Goal: Task Accomplishment & Management: Use online tool/utility

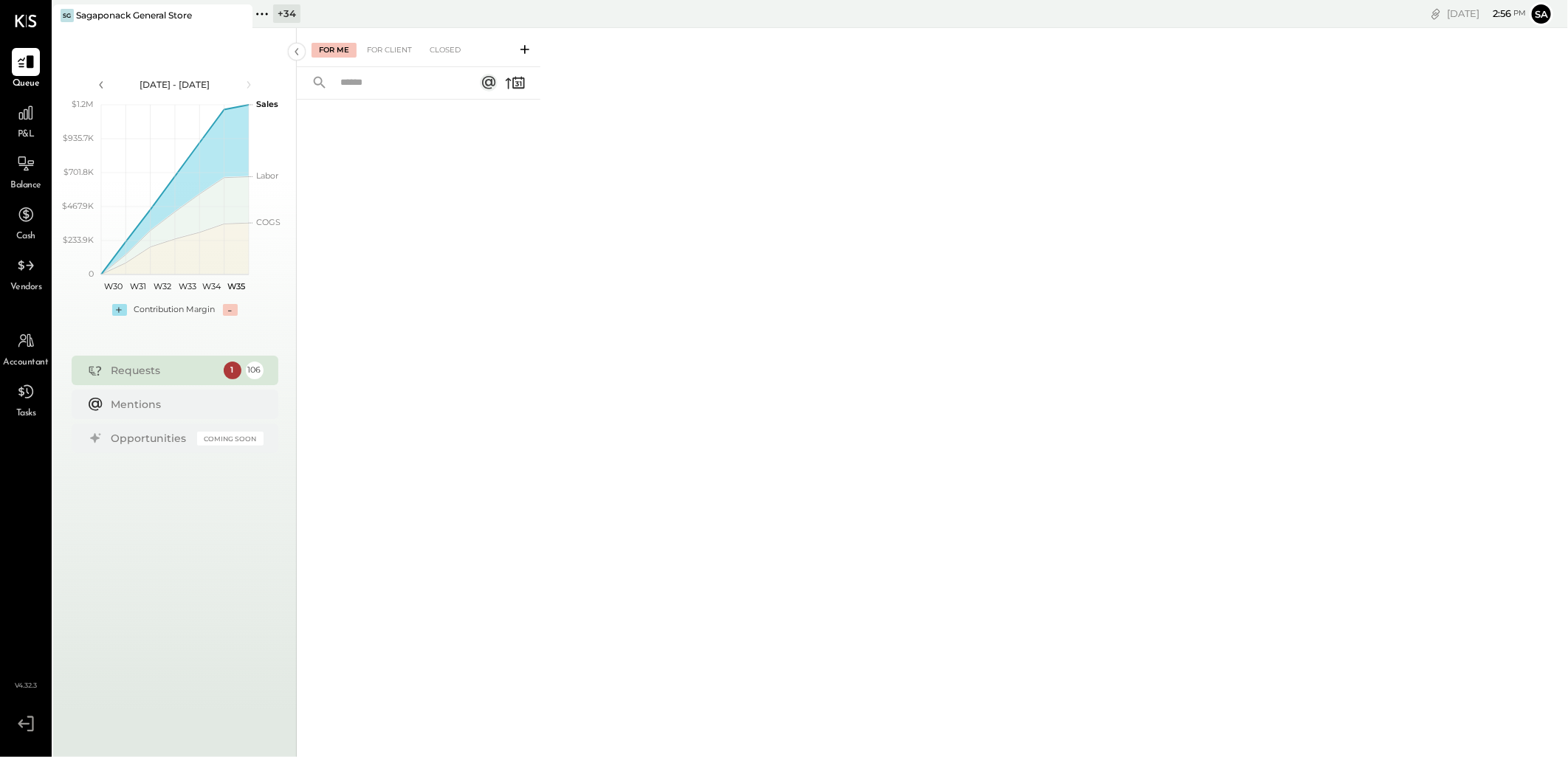
click at [274, 15] on div "+ 34" at bounding box center [287, 13] width 27 height 18
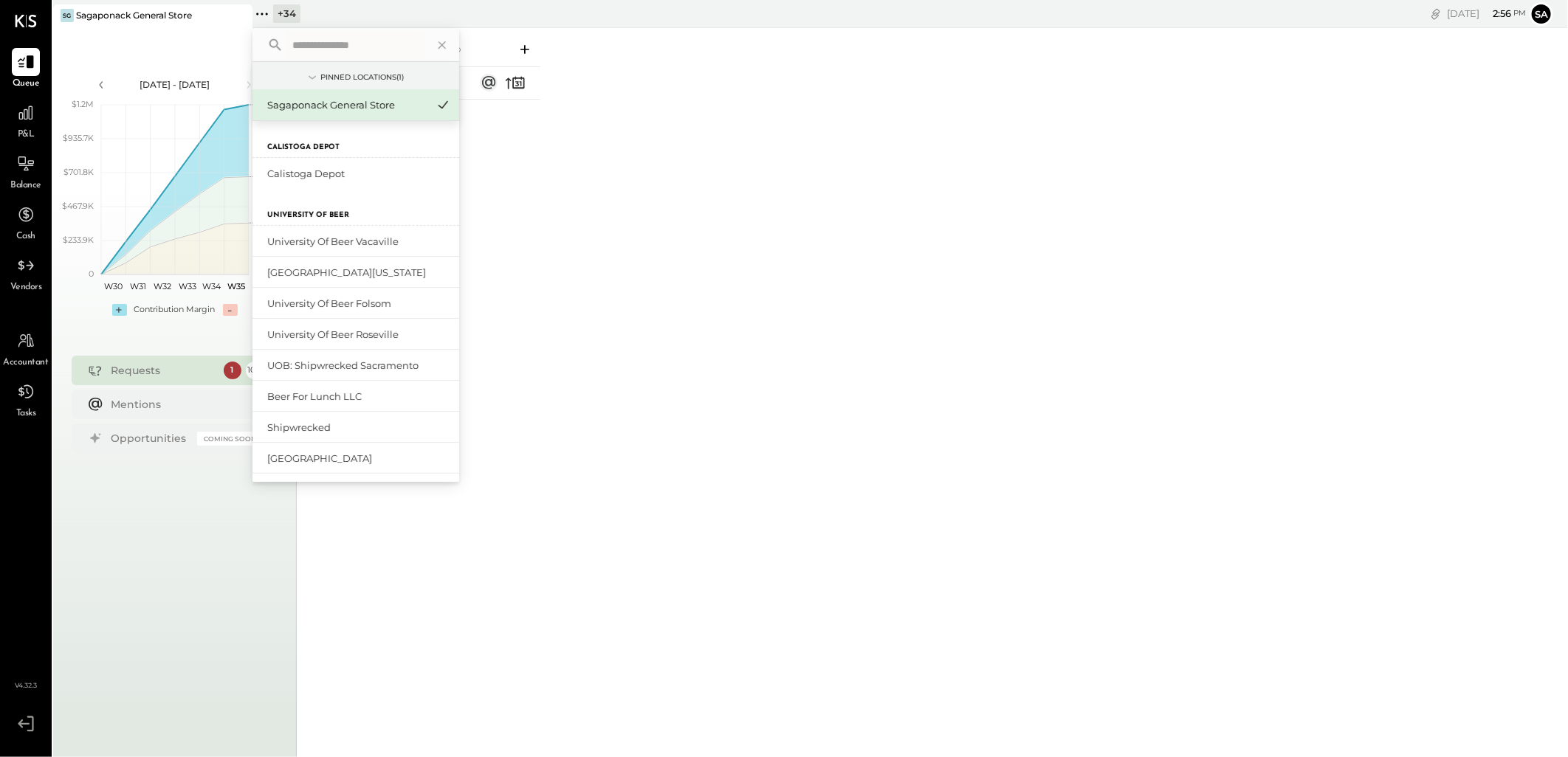
click at [315, 45] on input "text" at bounding box center [355, 45] width 137 height 27
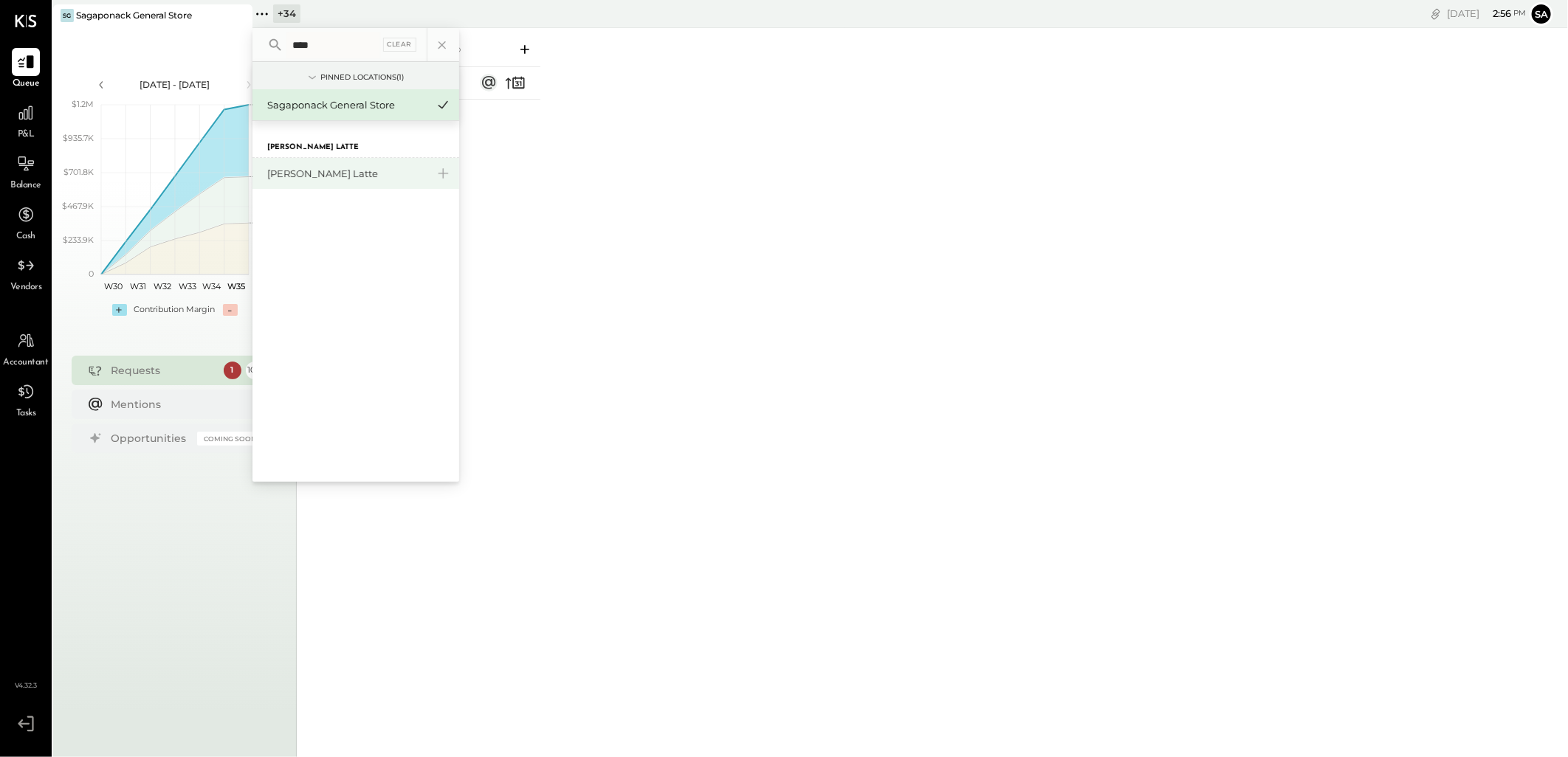
type input "****"
click at [333, 175] on div "[PERSON_NAME] Latte" at bounding box center [347, 174] width 160 height 14
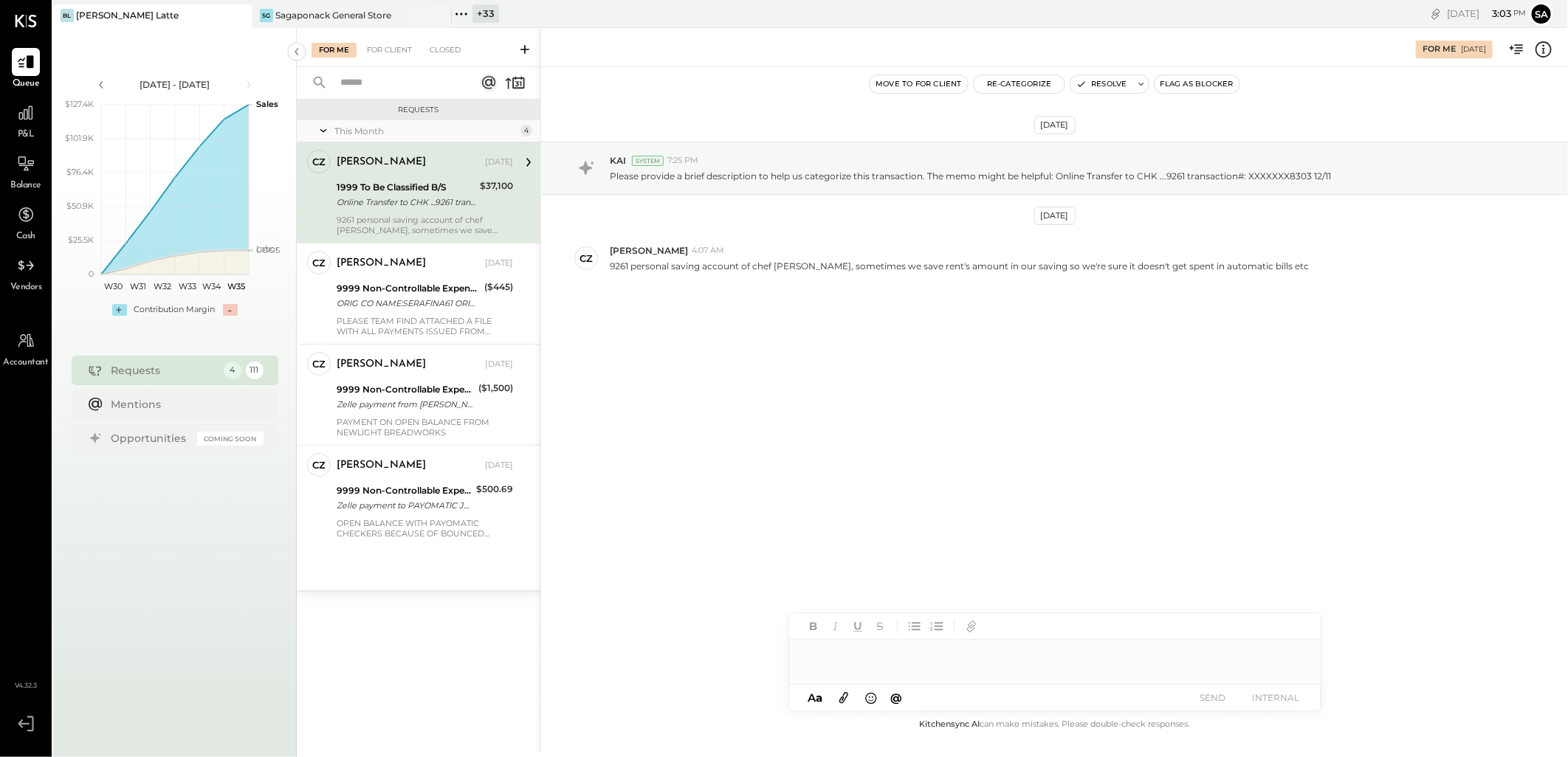
click at [385, 194] on div "Online Transfer to CHK ...9261 transaction#: XXXXXXX8303 12/11" at bounding box center [406, 202] width 139 height 15
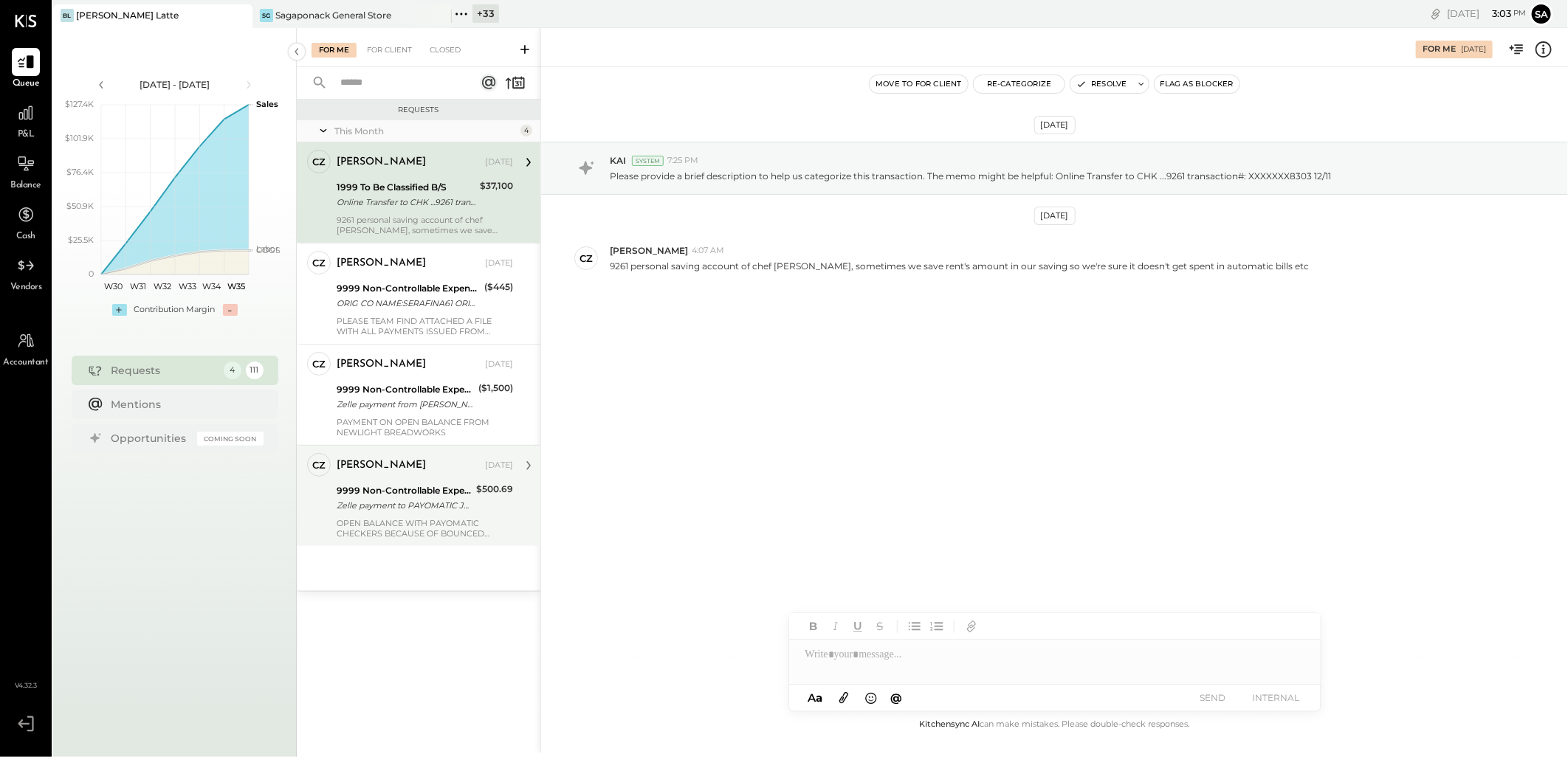
click at [428, 510] on div "Zelle payment to PAYOMATIC JPM99bc1d6yp" at bounding box center [404, 505] width 136 height 15
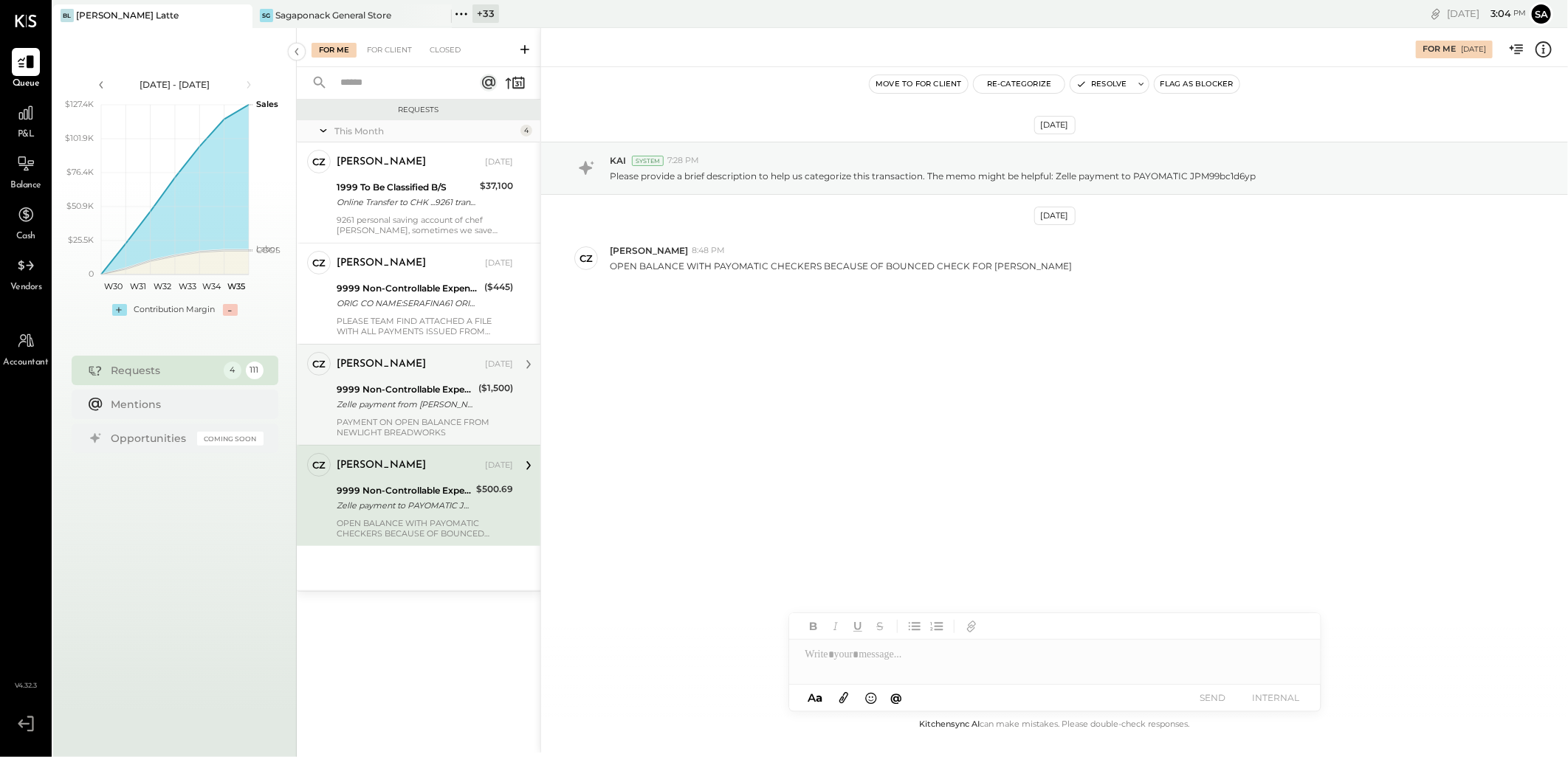
click at [441, 425] on div "PAYMENT ON OPEN BALANCE FROM NEWLIGHT BREADWORKS" at bounding box center [425, 427] width 176 height 21
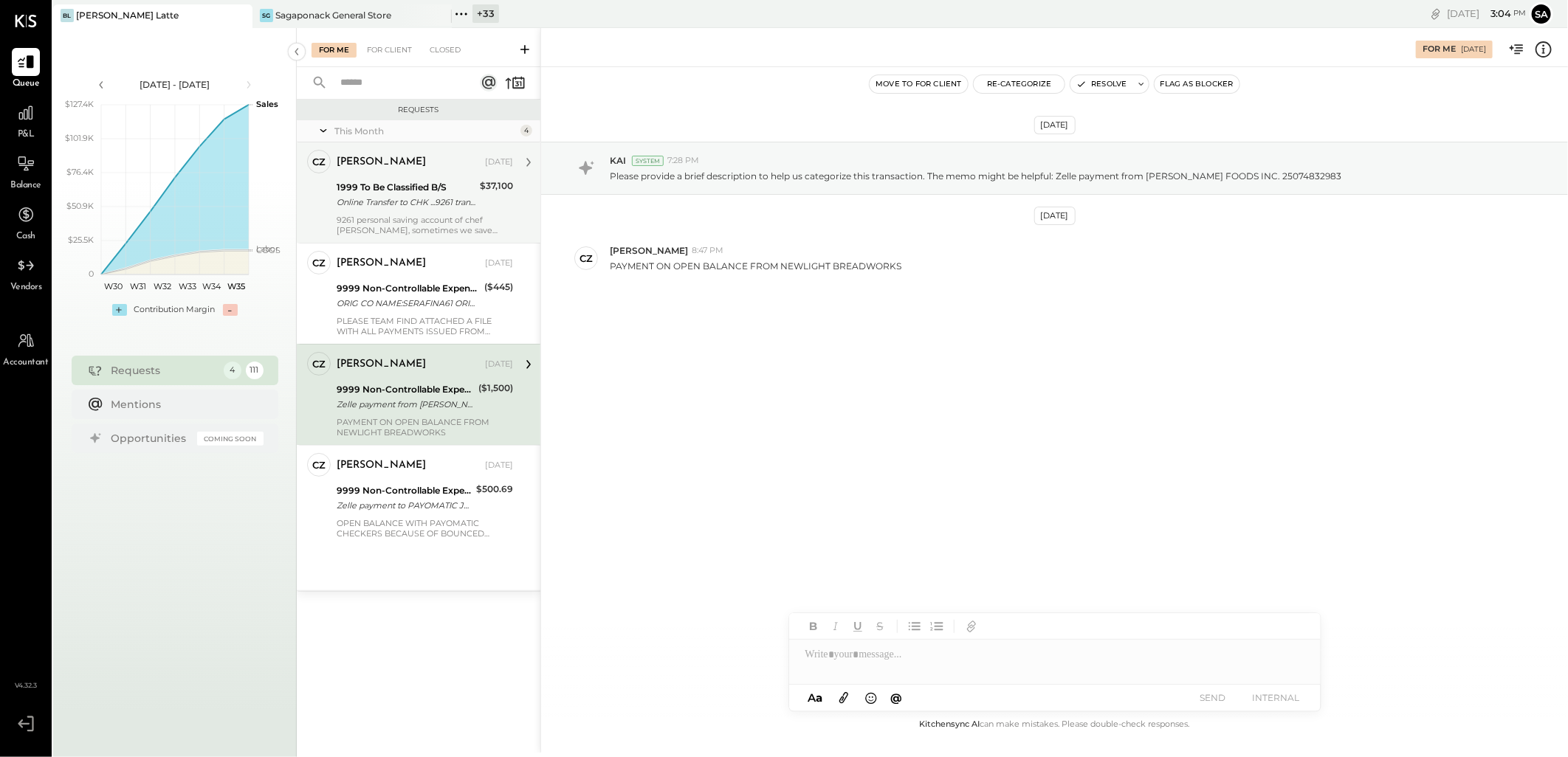
click at [402, 173] on div "[PERSON_NAME] [DATE]" at bounding box center [425, 162] width 176 height 25
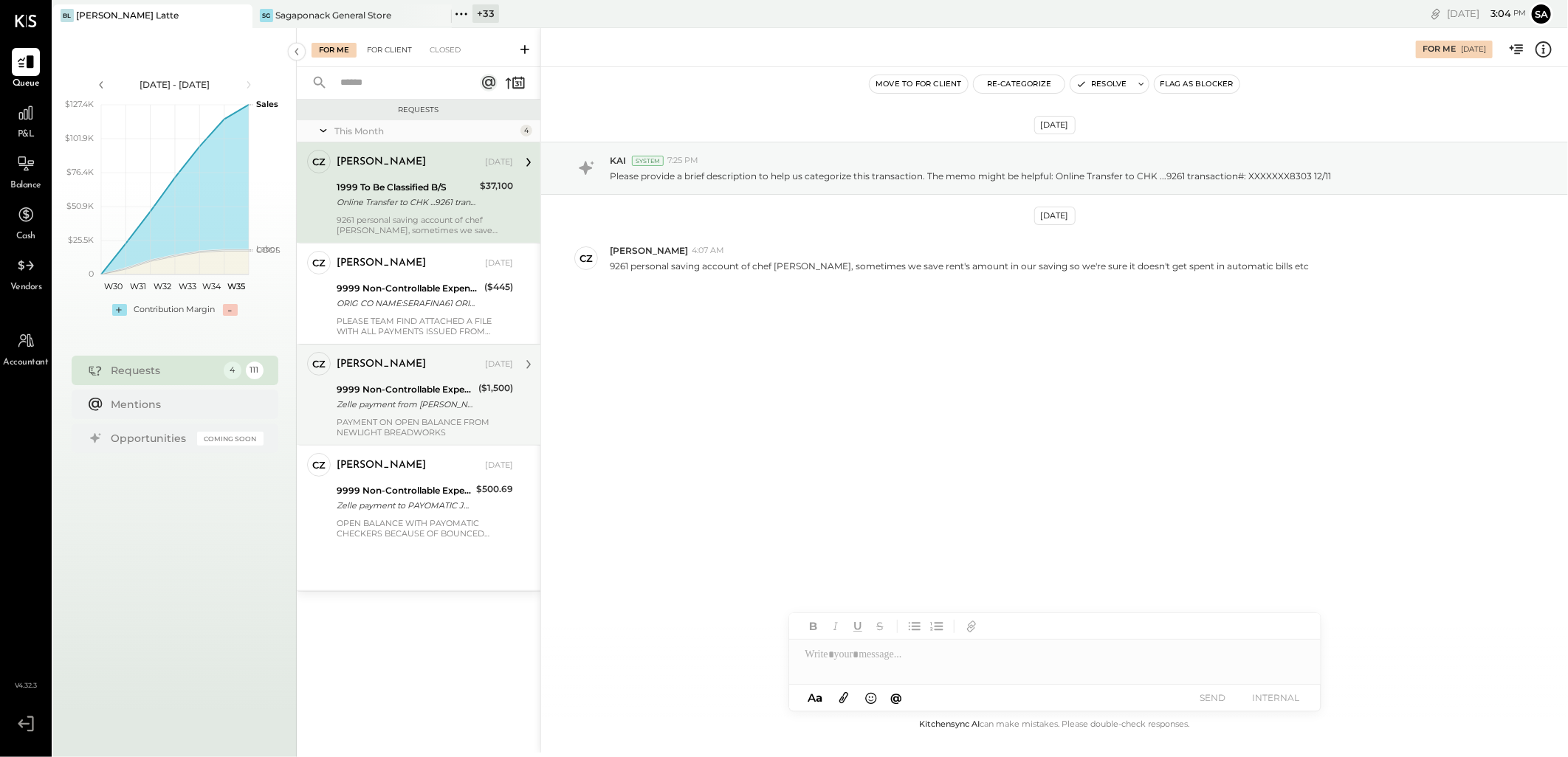
click at [381, 56] on div "For Client" at bounding box center [390, 51] width 60 height 15
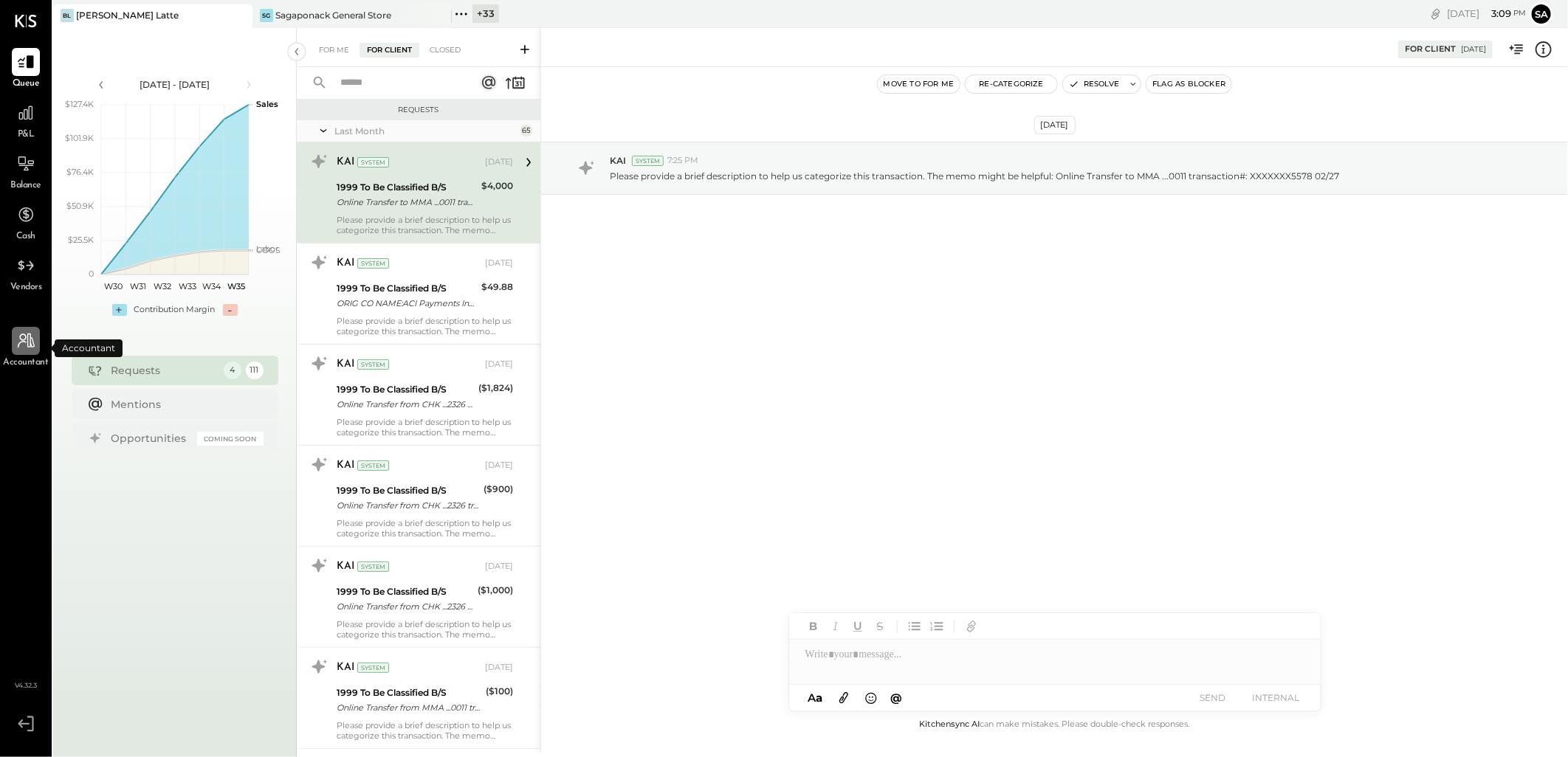
click at [27, 346] on icon at bounding box center [26, 341] width 19 height 19
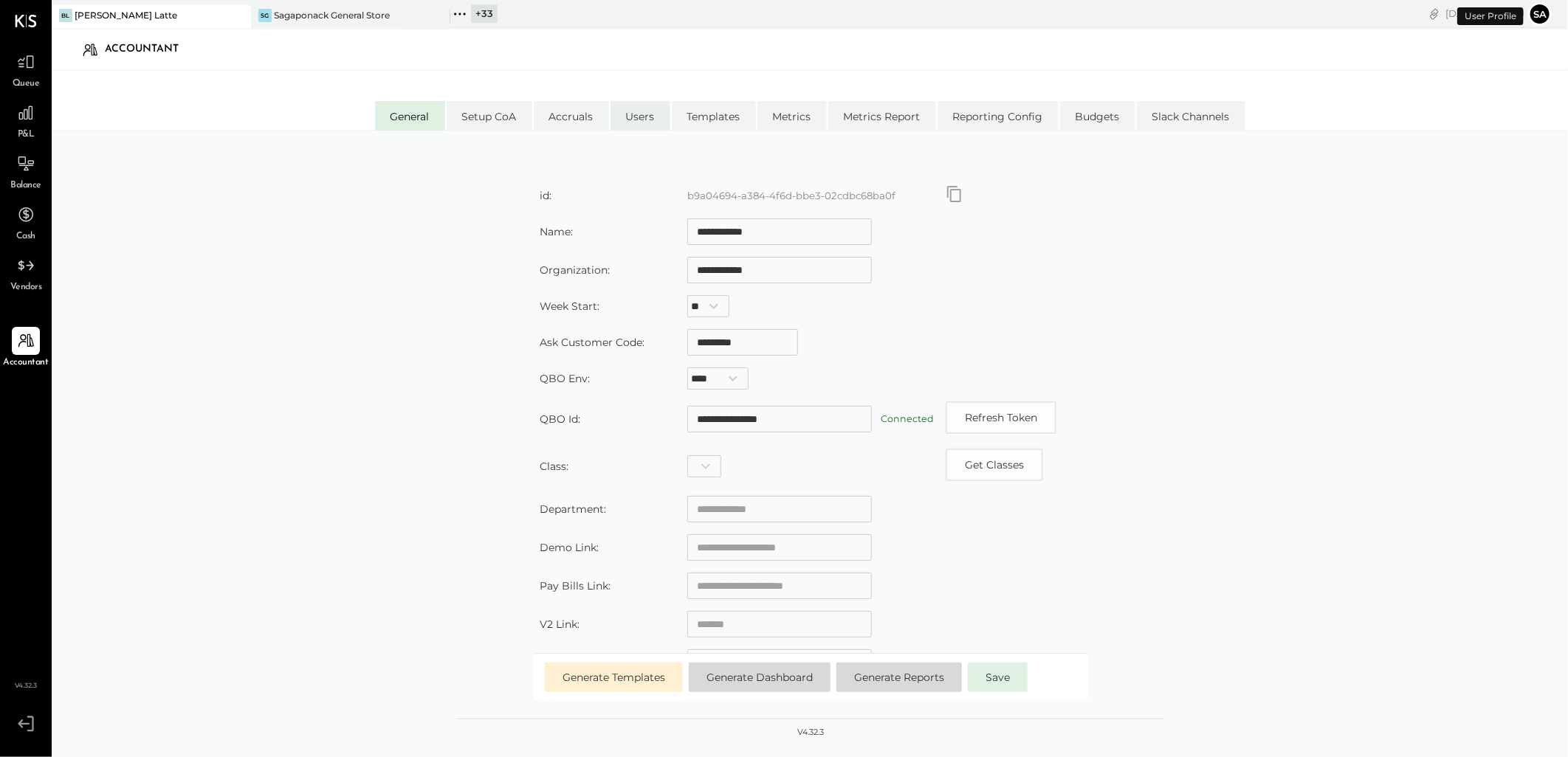
click at [640, 114] on li "Users" at bounding box center [640, 116] width 60 height 30
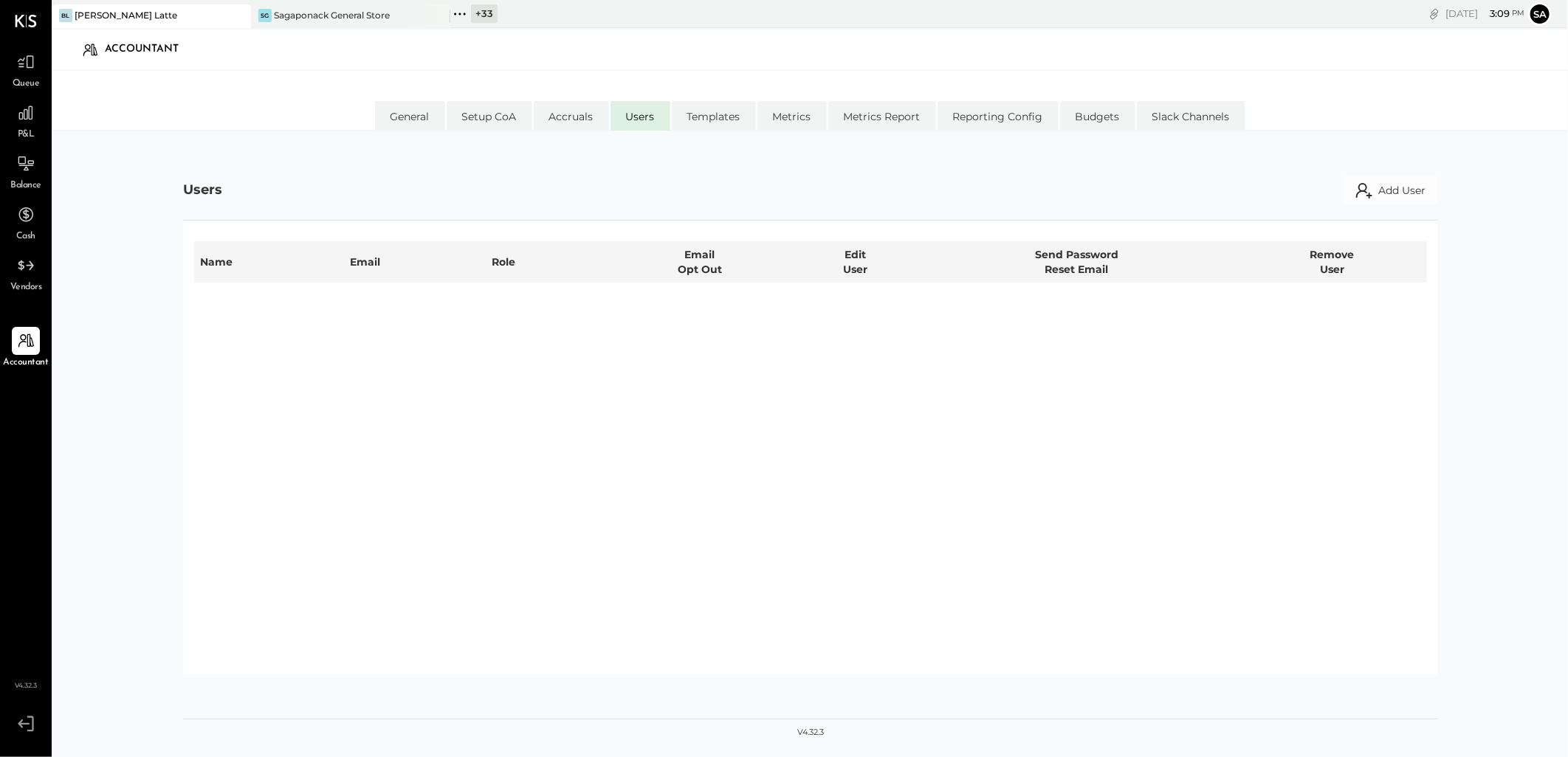
select select "**********"
select select "*****"
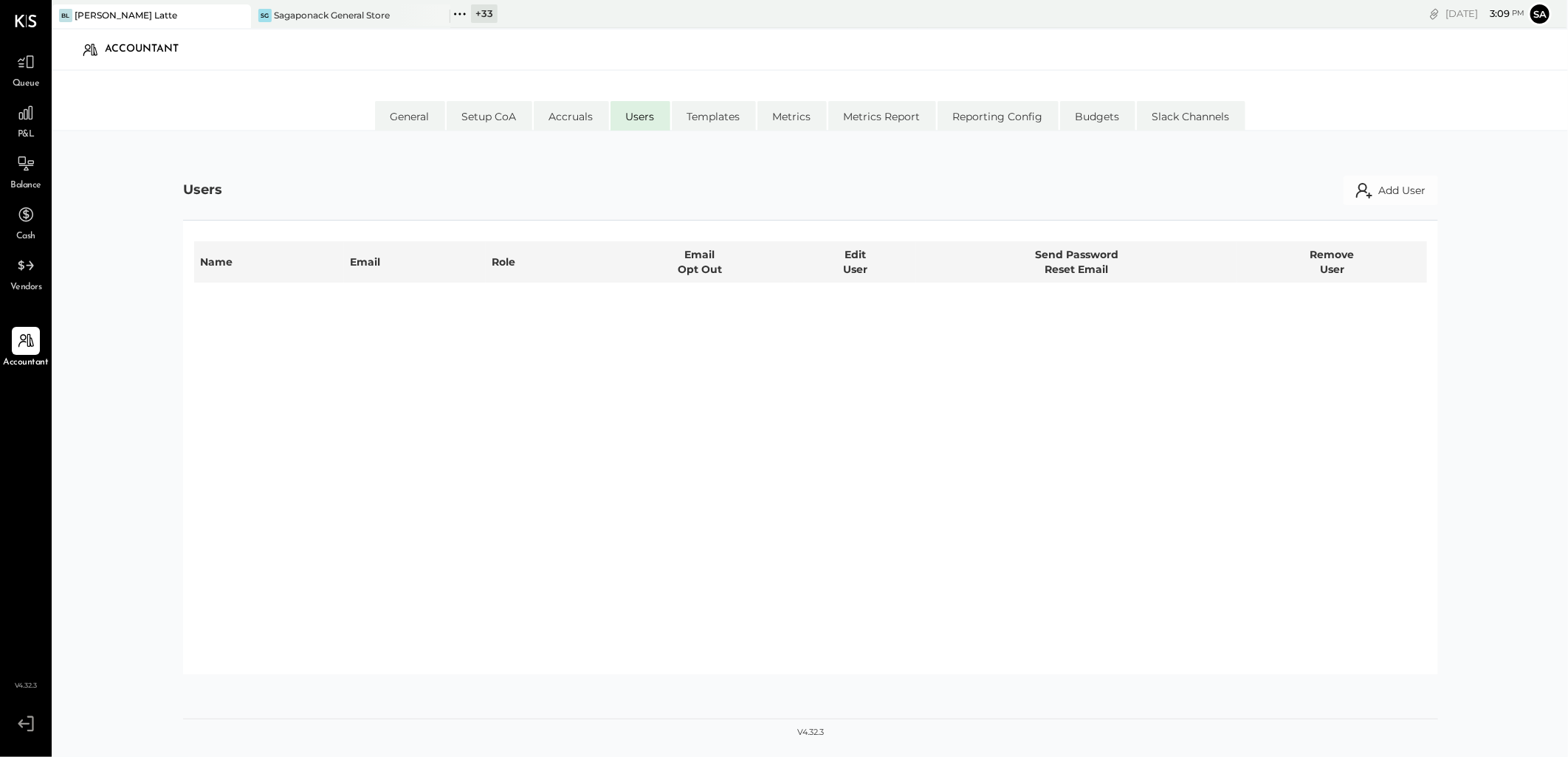
select select "*****"
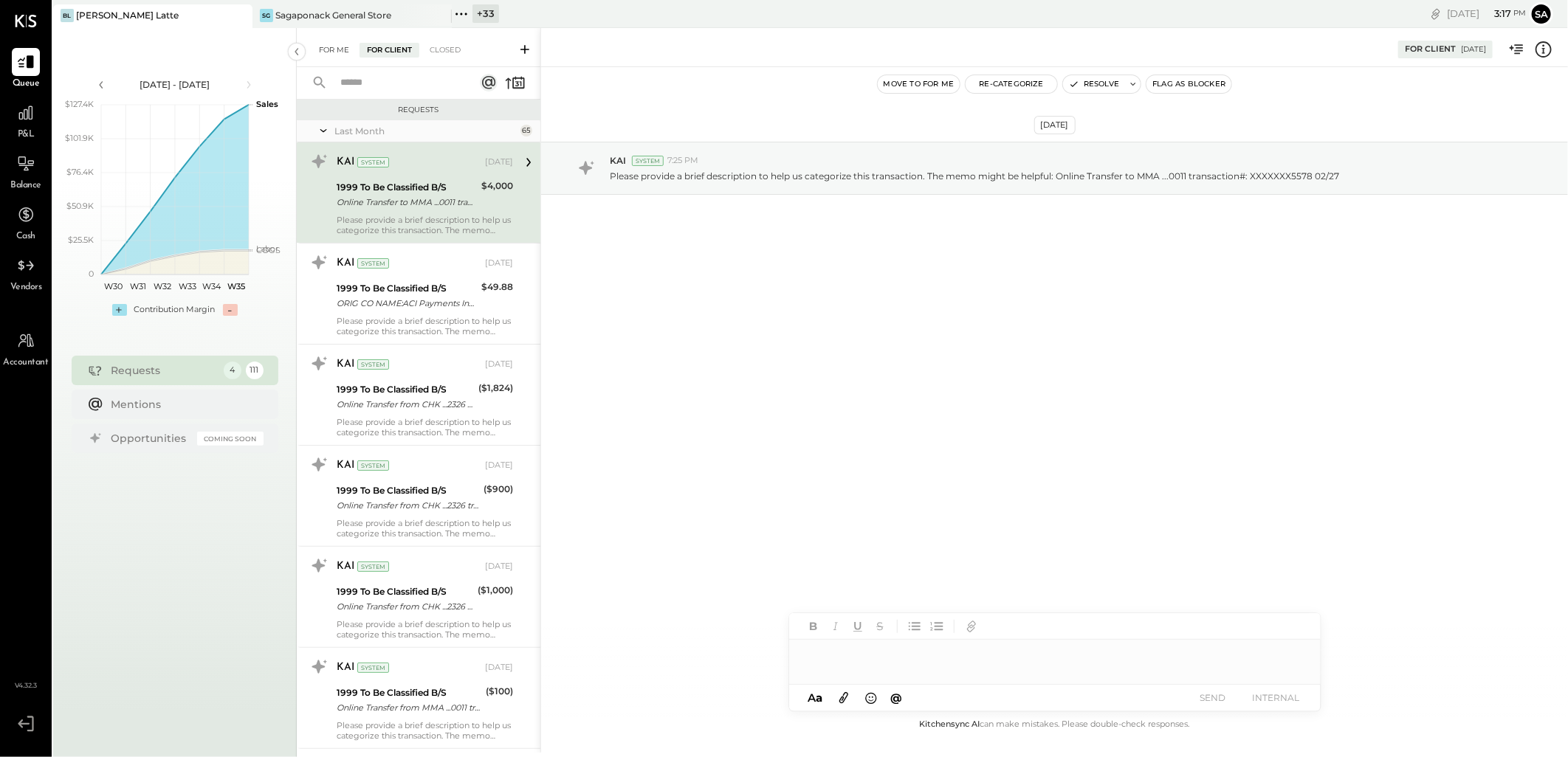
click at [333, 56] on div "For Me" at bounding box center [334, 51] width 45 height 15
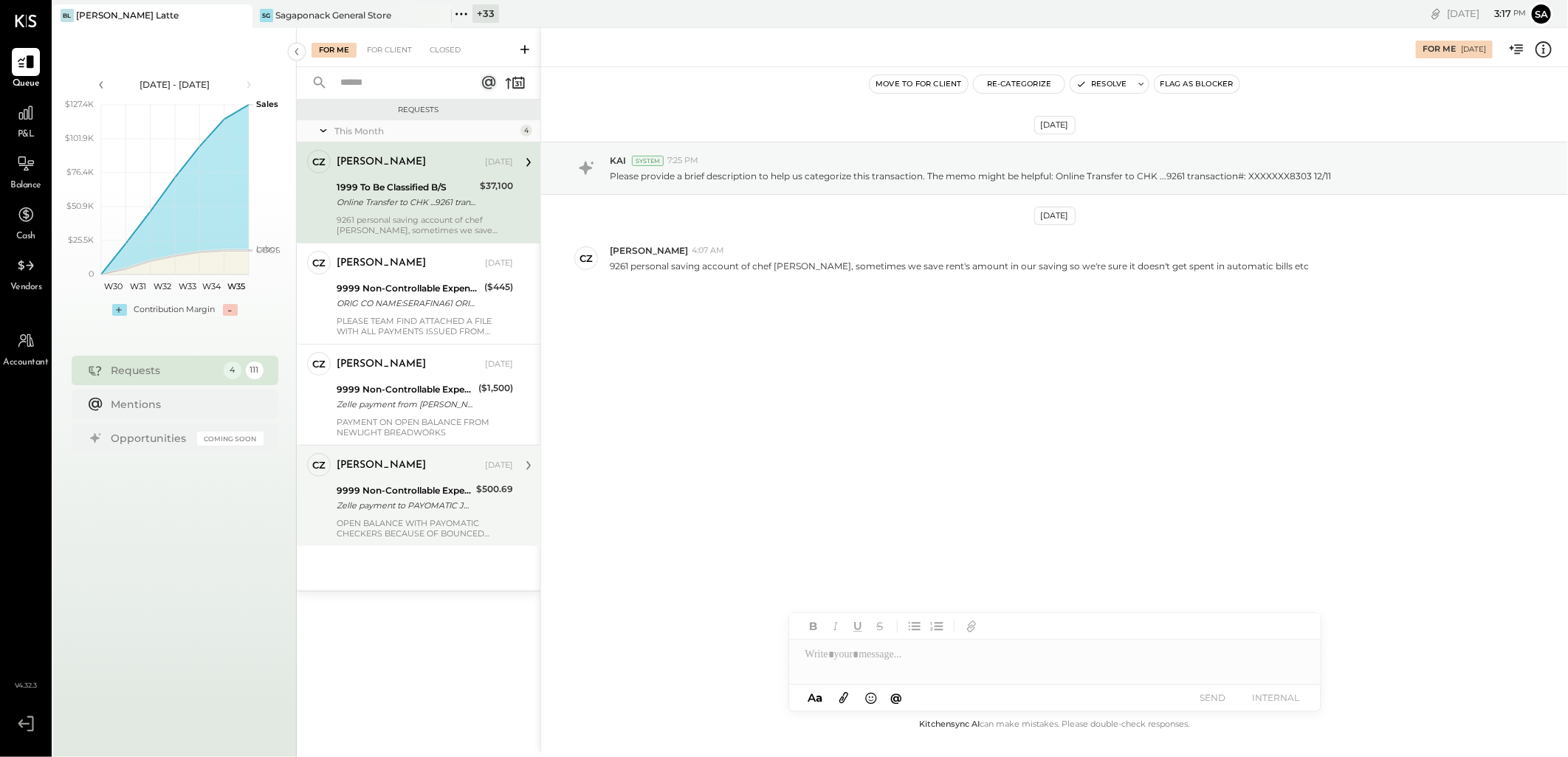
click at [405, 515] on div "[PERSON_NAME] [DATE] 9999 Non-Controllable Expenses:Other Income and Expenses:T…" at bounding box center [425, 495] width 176 height 86
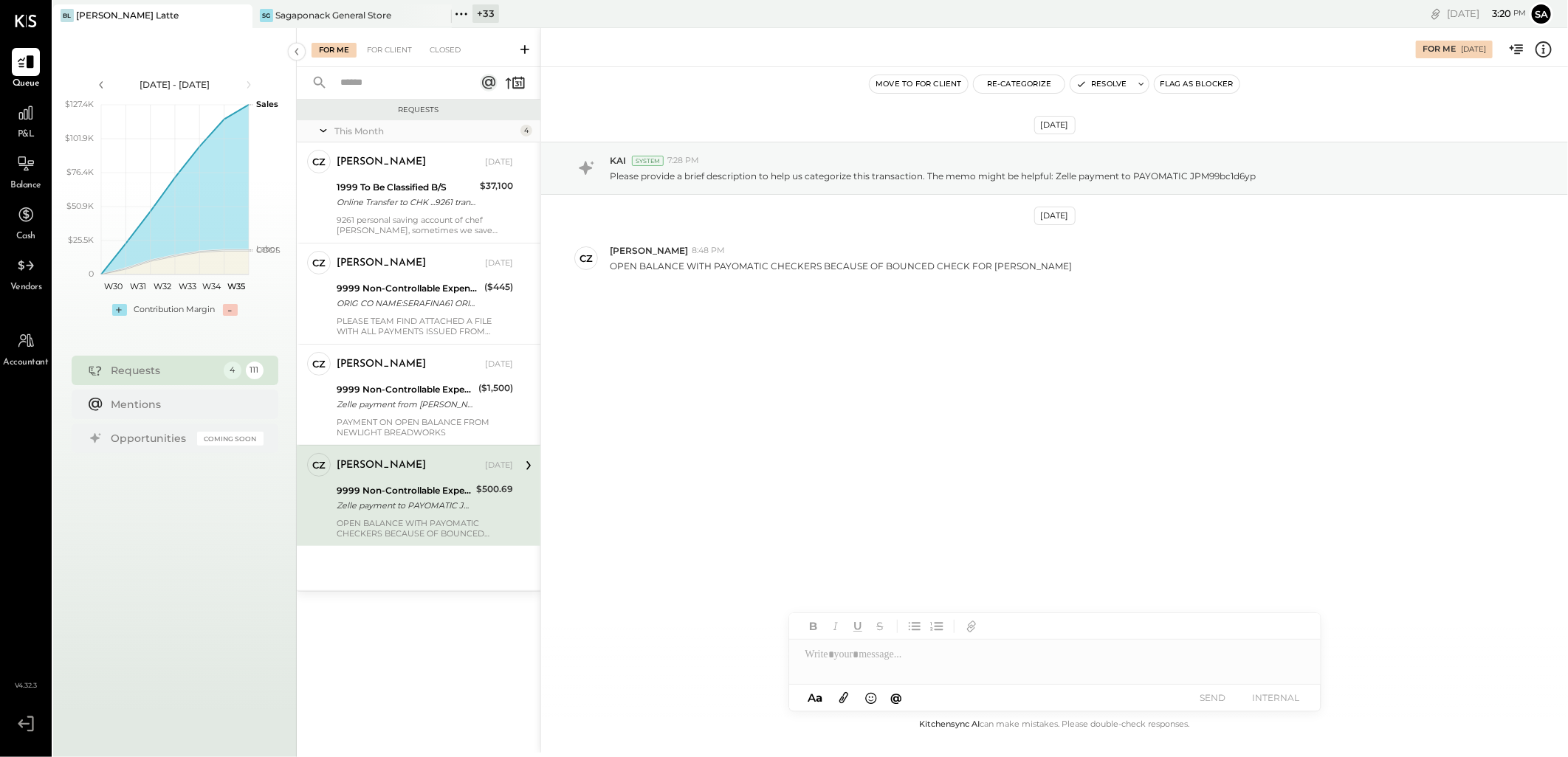
drag, startPoint x: 466, startPoint y: 410, endPoint x: 458, endPoint y: 495, distance: 85.4
click at [466, 410] on div "Zelle payment from [PERSON_NAME] FOODS INC. 25074832983" at bounding box center [405, 405] width 137 height 15
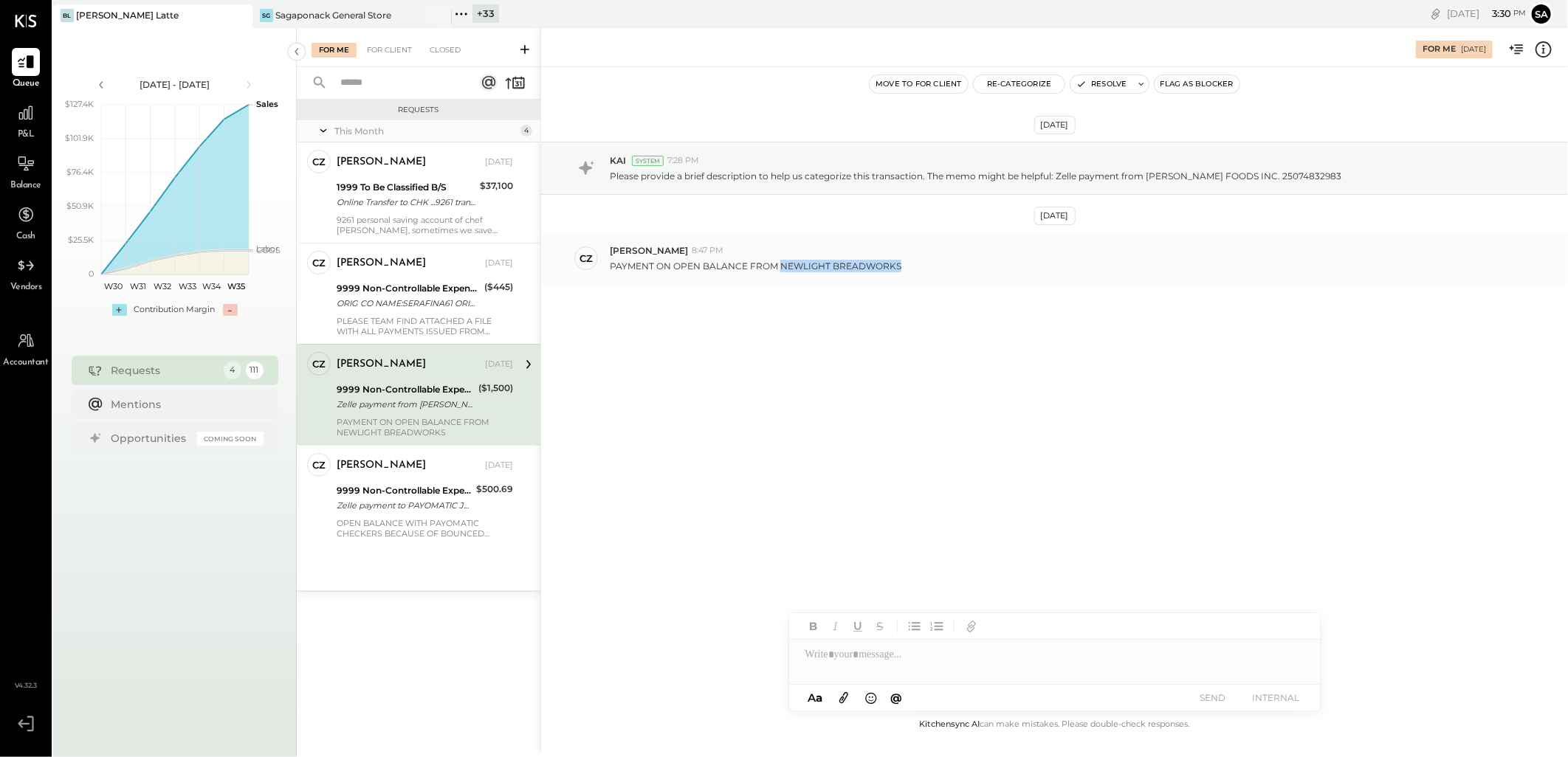
drag, startPoint x: 779, startPoint y: 264, endPoint x: 898, endPoint y: 272, distance: 119.3
click at [898, 272] on p "PAYMENT ON OPEN BALANCE FROM NEWLIGHT BREADWORKS" at bounding box center [756, 266] width 292 height 12
copy p "NEWLIGHT BREADWORKS"
click at [1540, 55] on icon at bounding box center [1544, 50] width 17 height 17
click at [891, 381] on div "For Me For Client Closed Requests This Month 4 CZ [PERSON_NAME] Owner [PERSON_N…" at bounding box center [932, 391] width 1271 height 725
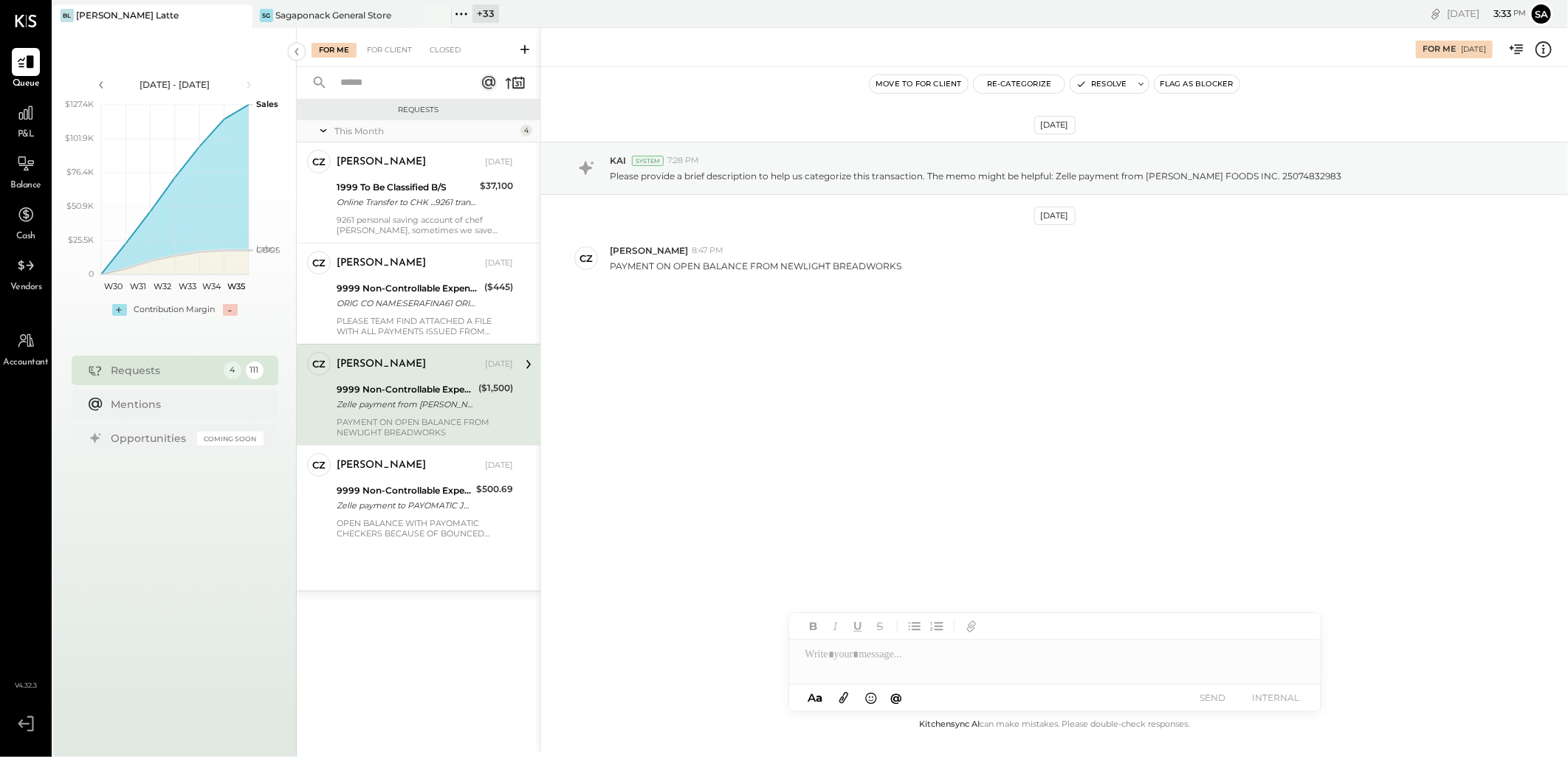
click at [906, 666] on div at bounding box center [1054, 655] width 531 height 30
click at [1541, 47] on icon at bounding box center [1543, 49] width 19 height 19
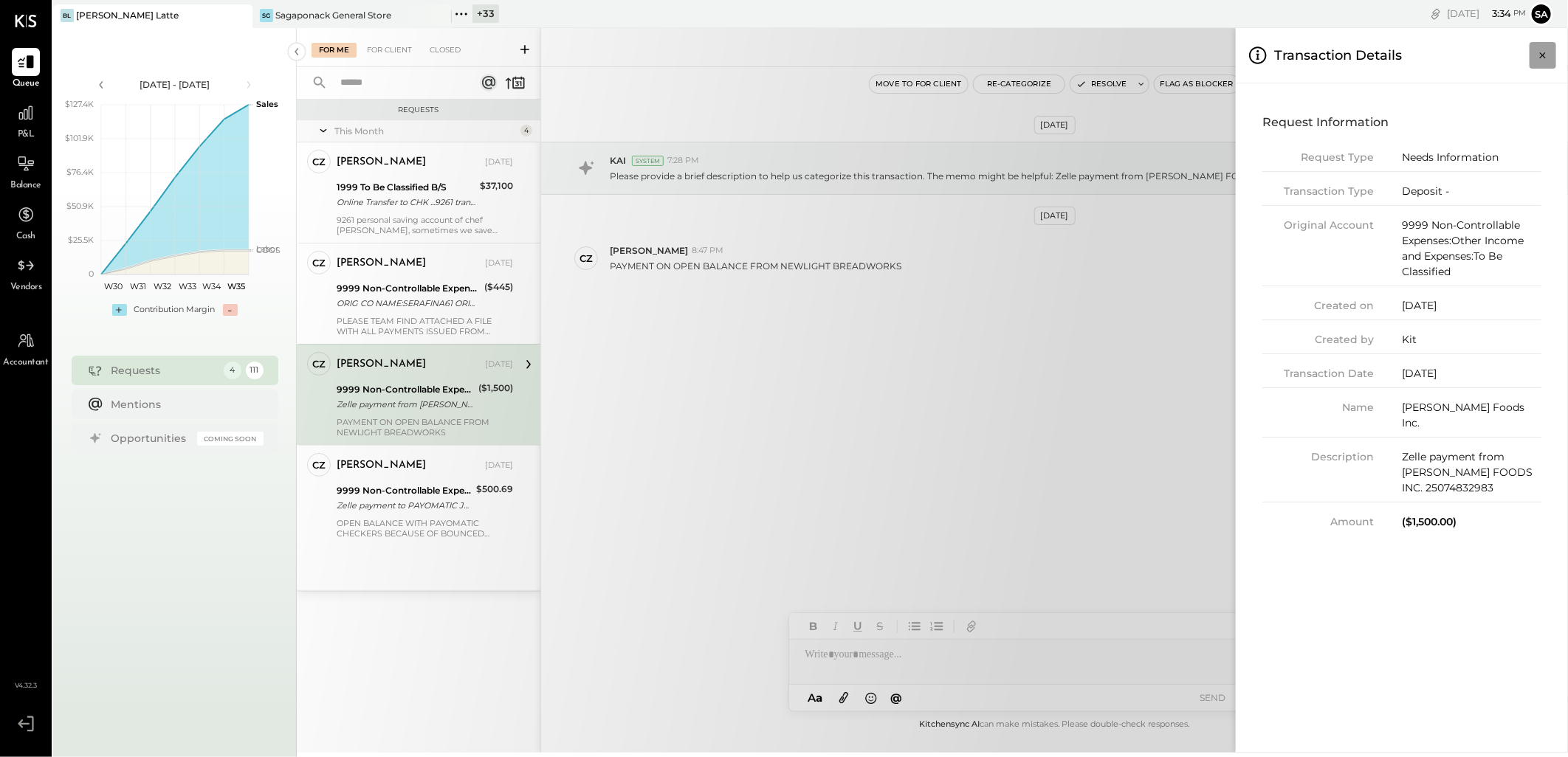
click at [1543, 56] on icon "Close panel" at bounding box center [1543, 55] width 6 height 6
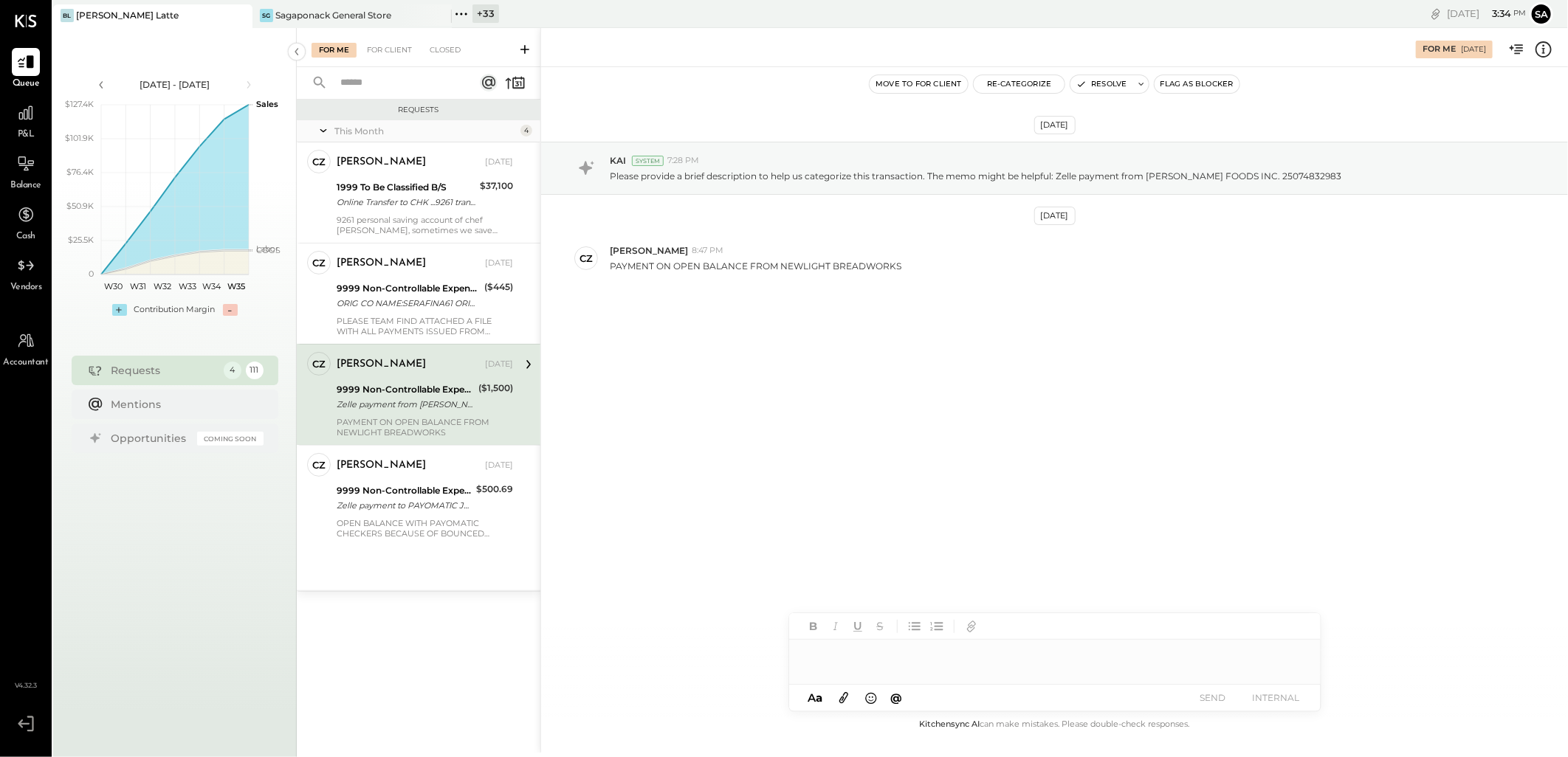
click at [860, 651] on div at bounding box center [1054, 655] width 531 height 30
click at [928, 623] on span "[PERSON_NAME]" at bounding box center [931, 623] width 116 height 14
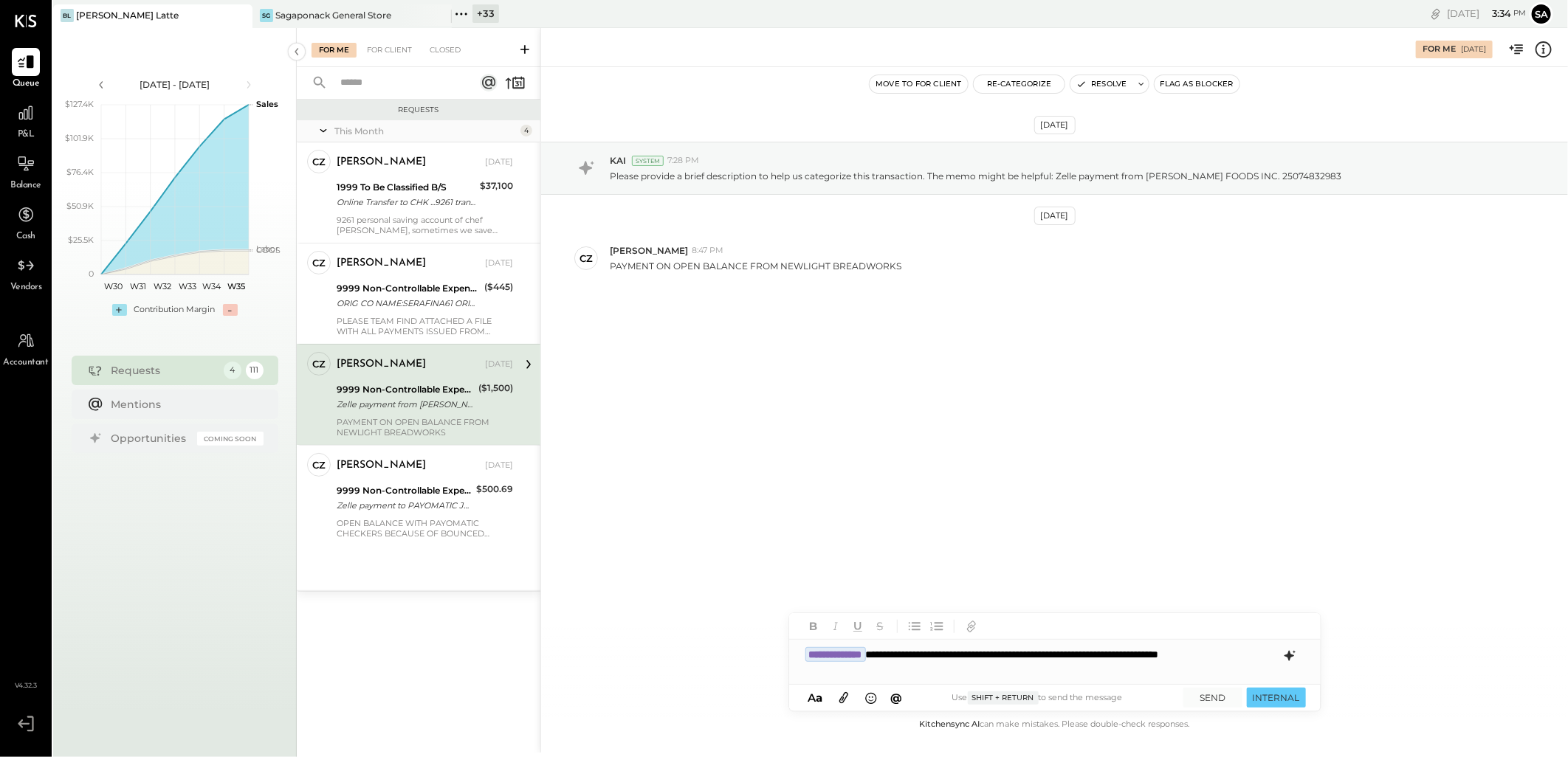
click at [1288, 654] on icon at bounding box center [1289, 656] width 10 height 10
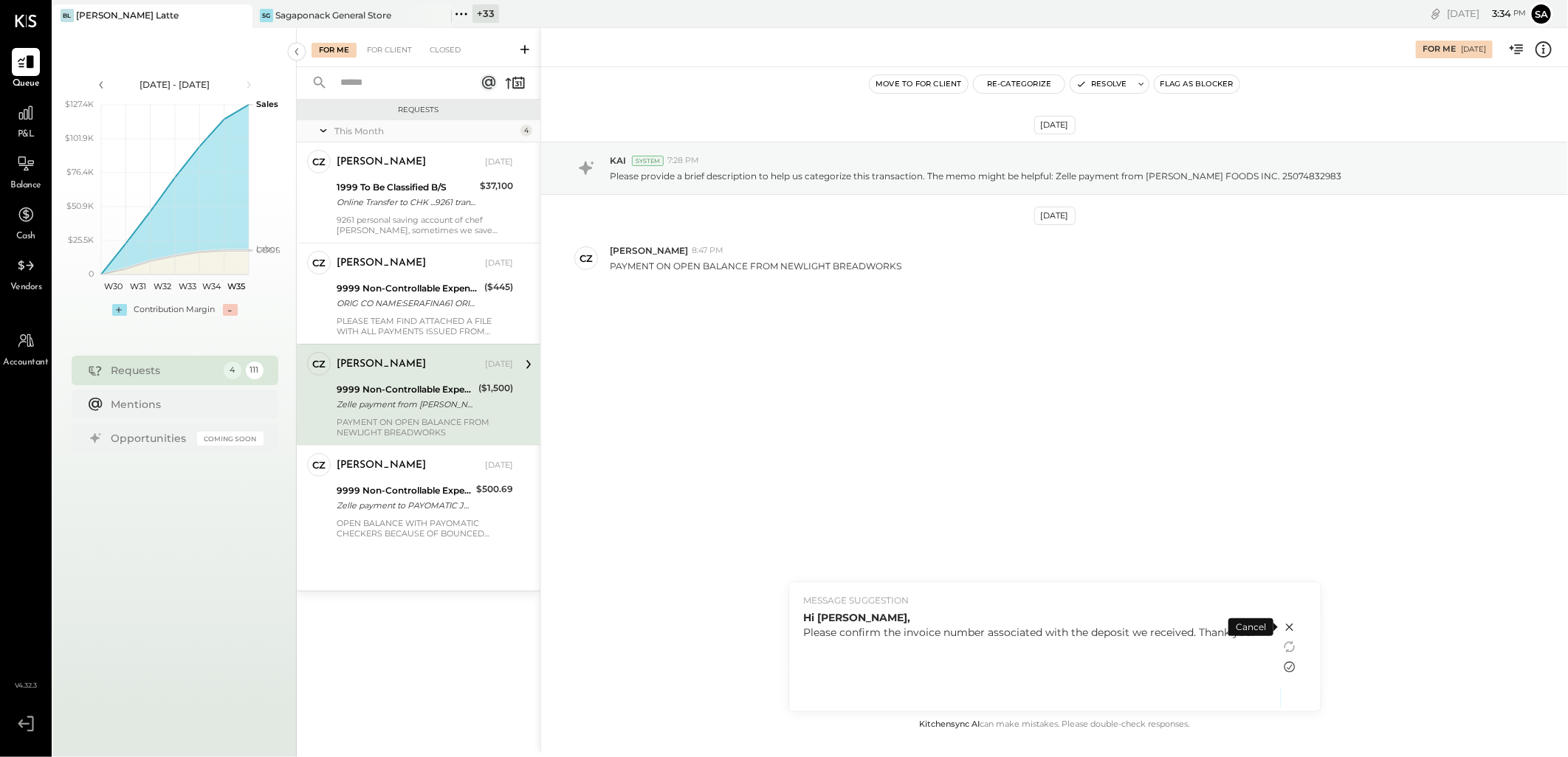
click at [1289, 668] on icon at bounding box center [1289, 667] width 11 height 11
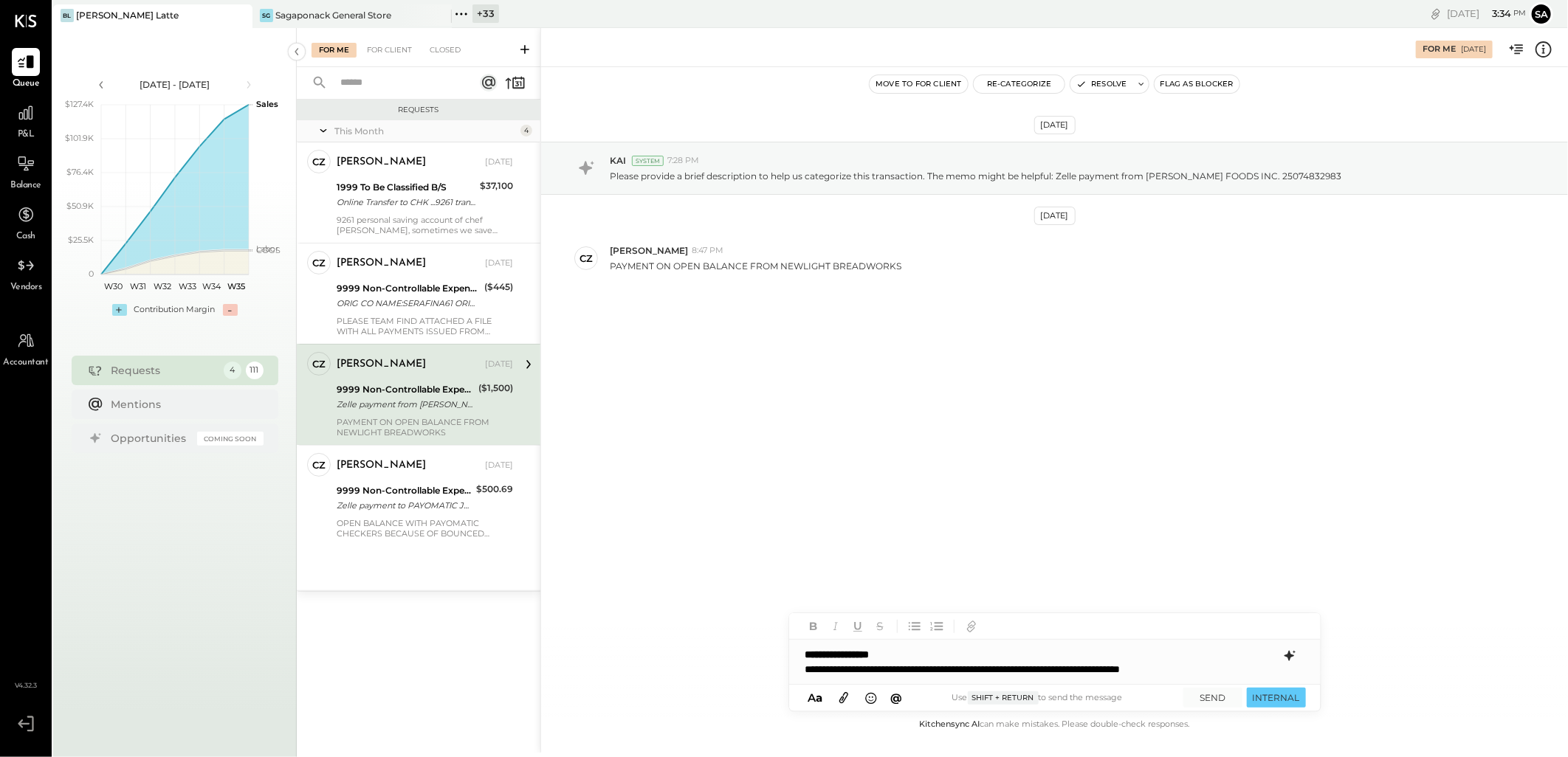
click at [913, 656] on div "**********" at bounding box center [1054, 661] width 531 height 44
drag, startPoint x: 1261, startPoint y: 670, endPoint x: 799, endPoint y: 664, distance: 462.0
click at [799, 664] on div "**********" at bounding box center [1054, 661] width 531 height 44
copy div "**********"
click at [980, 650] on div "**********" at bounding box center [1054, 661] width 531 height 44
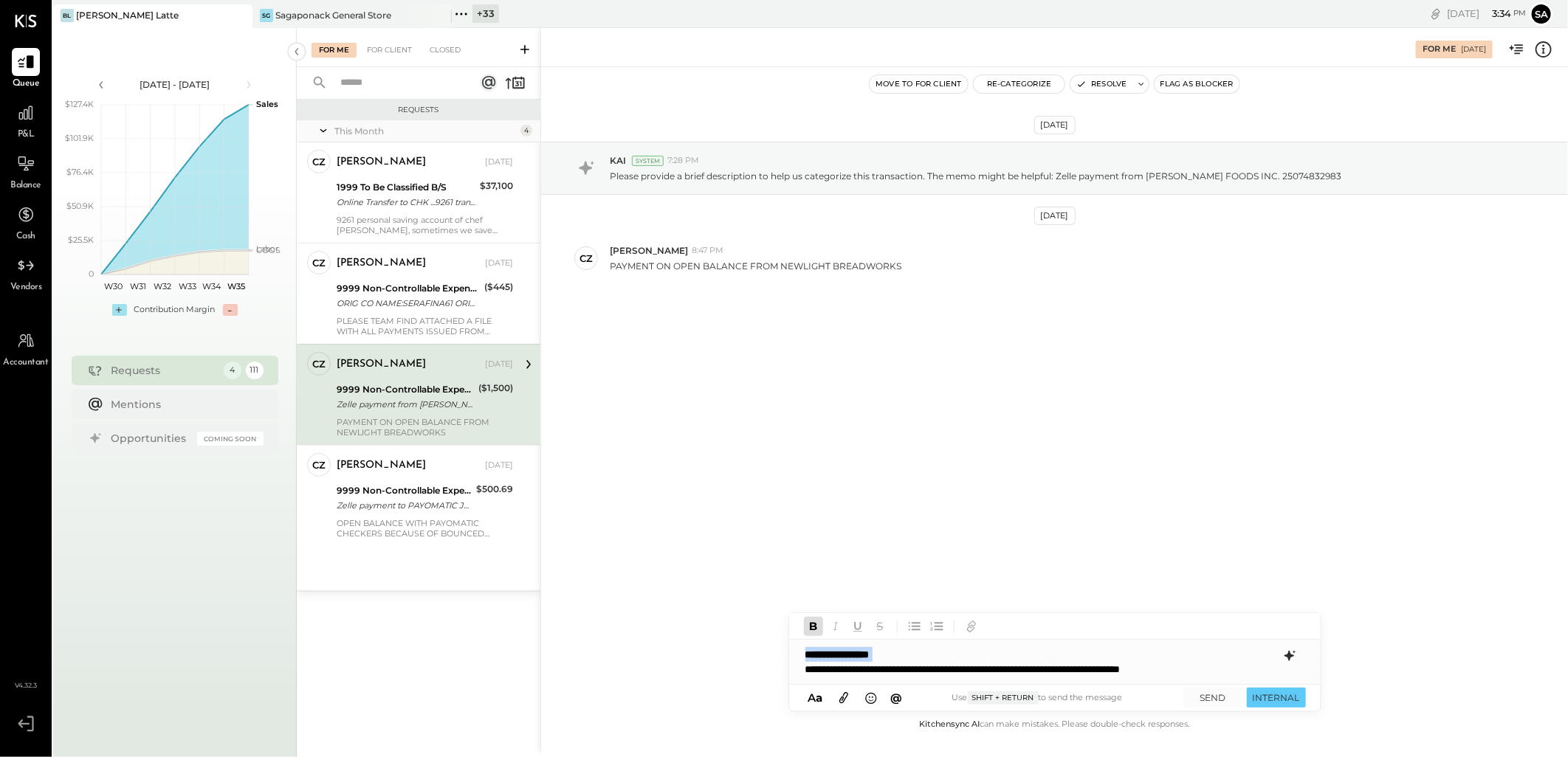
click at [980, 650] on div "**********" at bounding box center [1054, 661] width 531 height 44
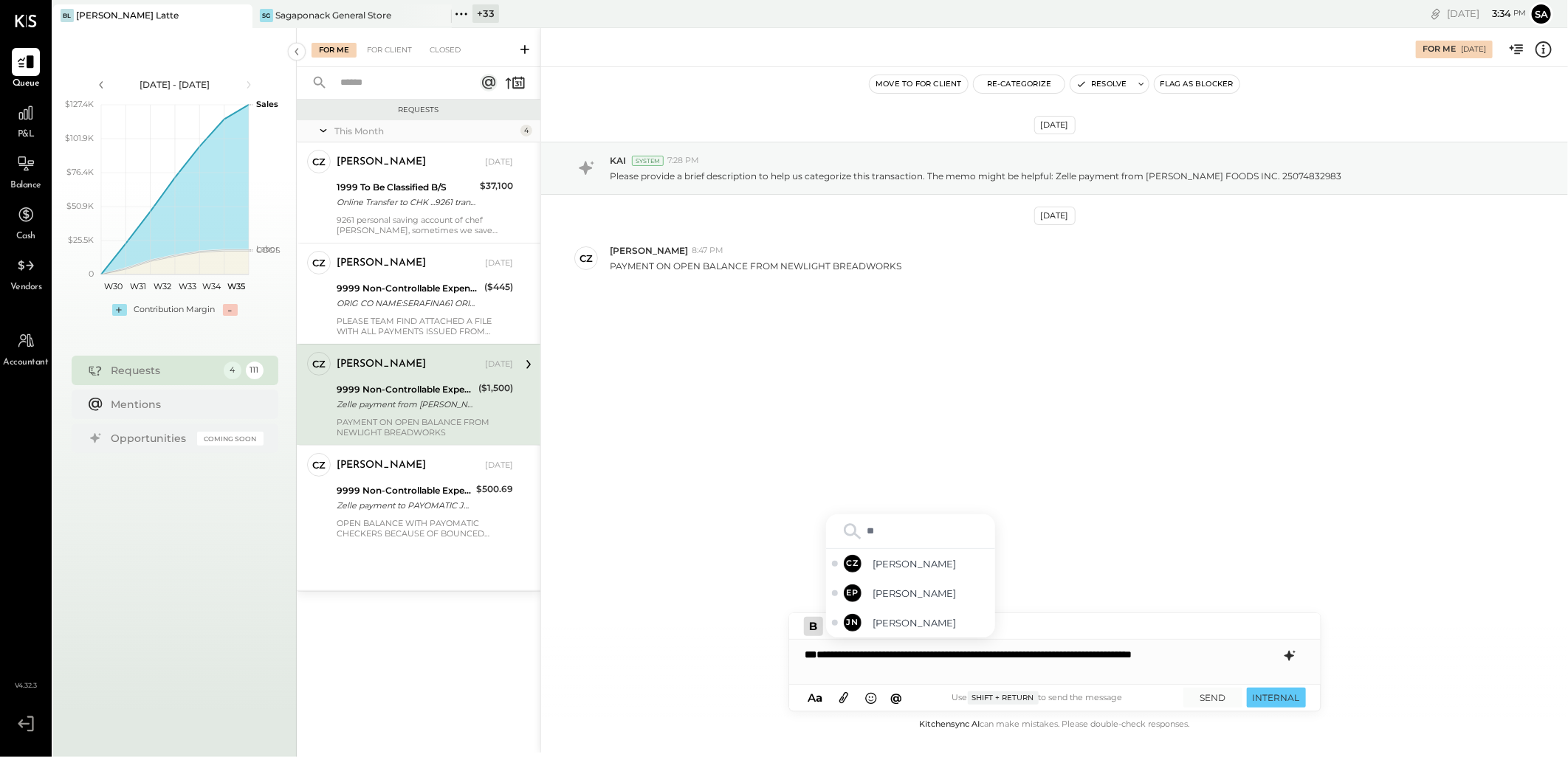
type input "***"
click at [908, 627] on span "[PERSON_NAME]" at bounding box center [931, 623] width 116 height 14
click at [1207, 696] on button "SEND" at bounding box center [1213, 698] width 59 height 20
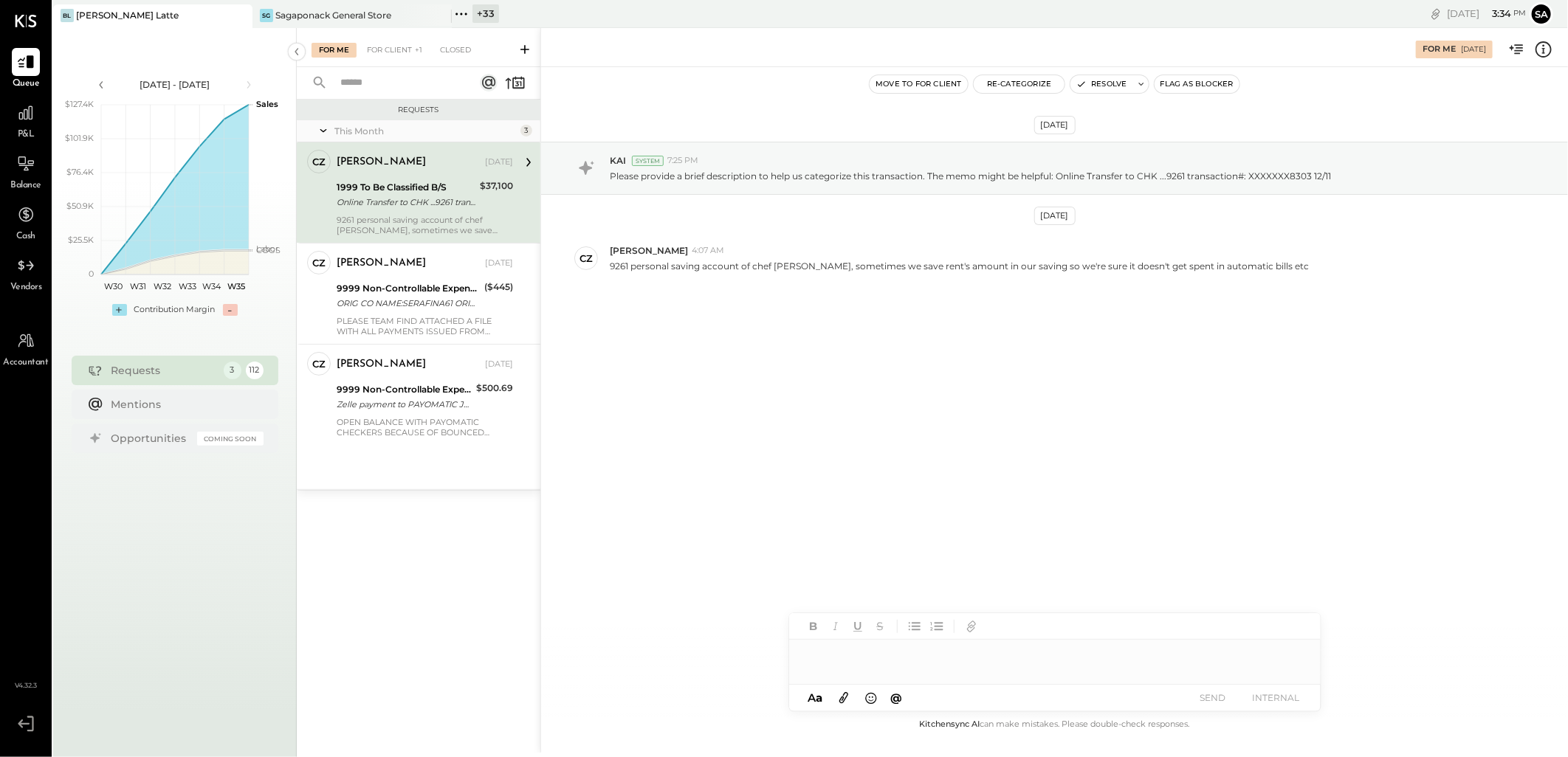
click at [451, 202] on div "Online Transfer to CHK ...9261 transaction#: XXXXXXX8303 12/11" at bounding box center [406, 202] width 139 height 15
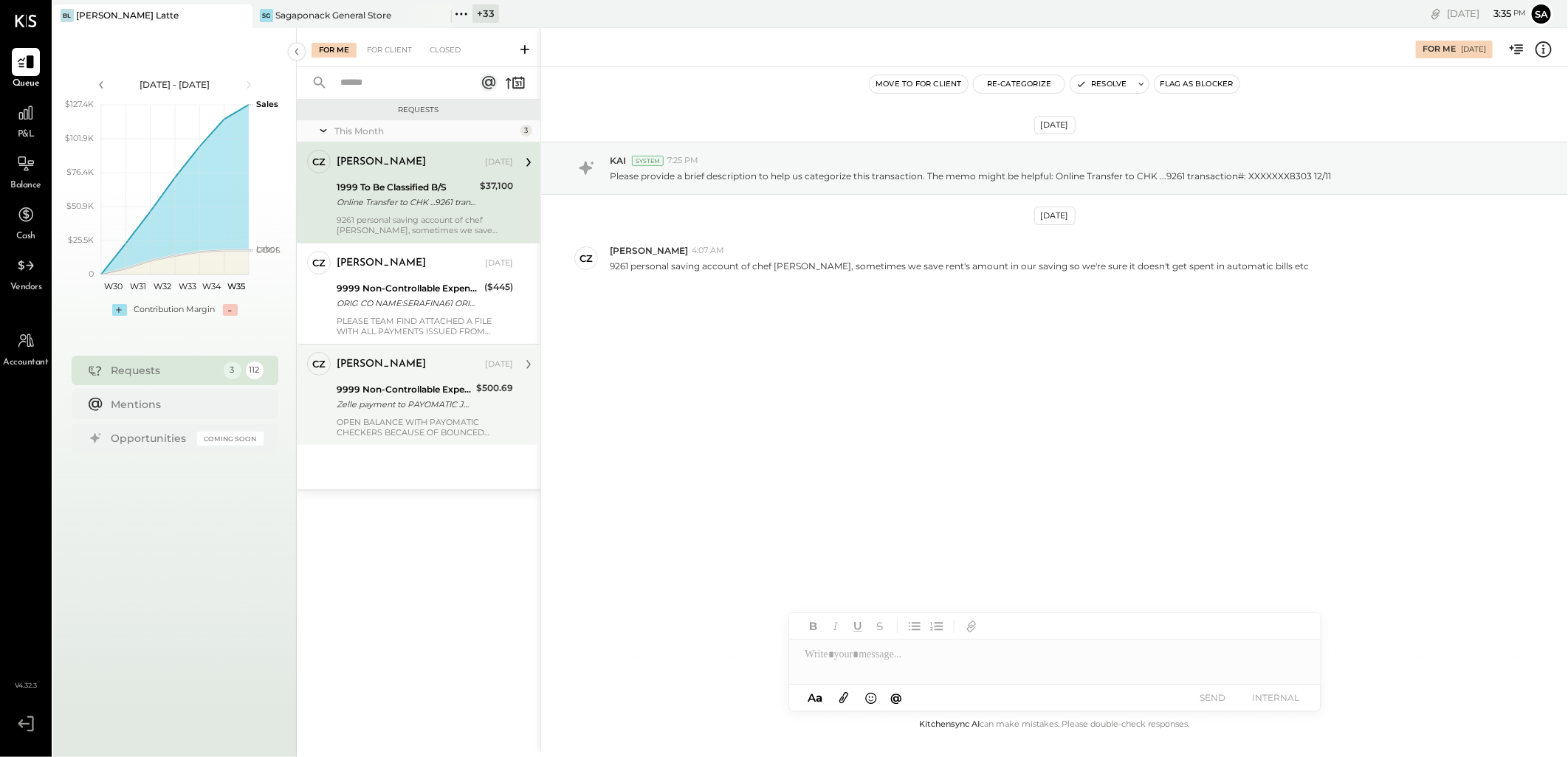
click at [380, 401] on div "Zelle payment to PAYOMATIC JPM99bc1d6yp" at bounding box center [404, 405] width 136 height 15
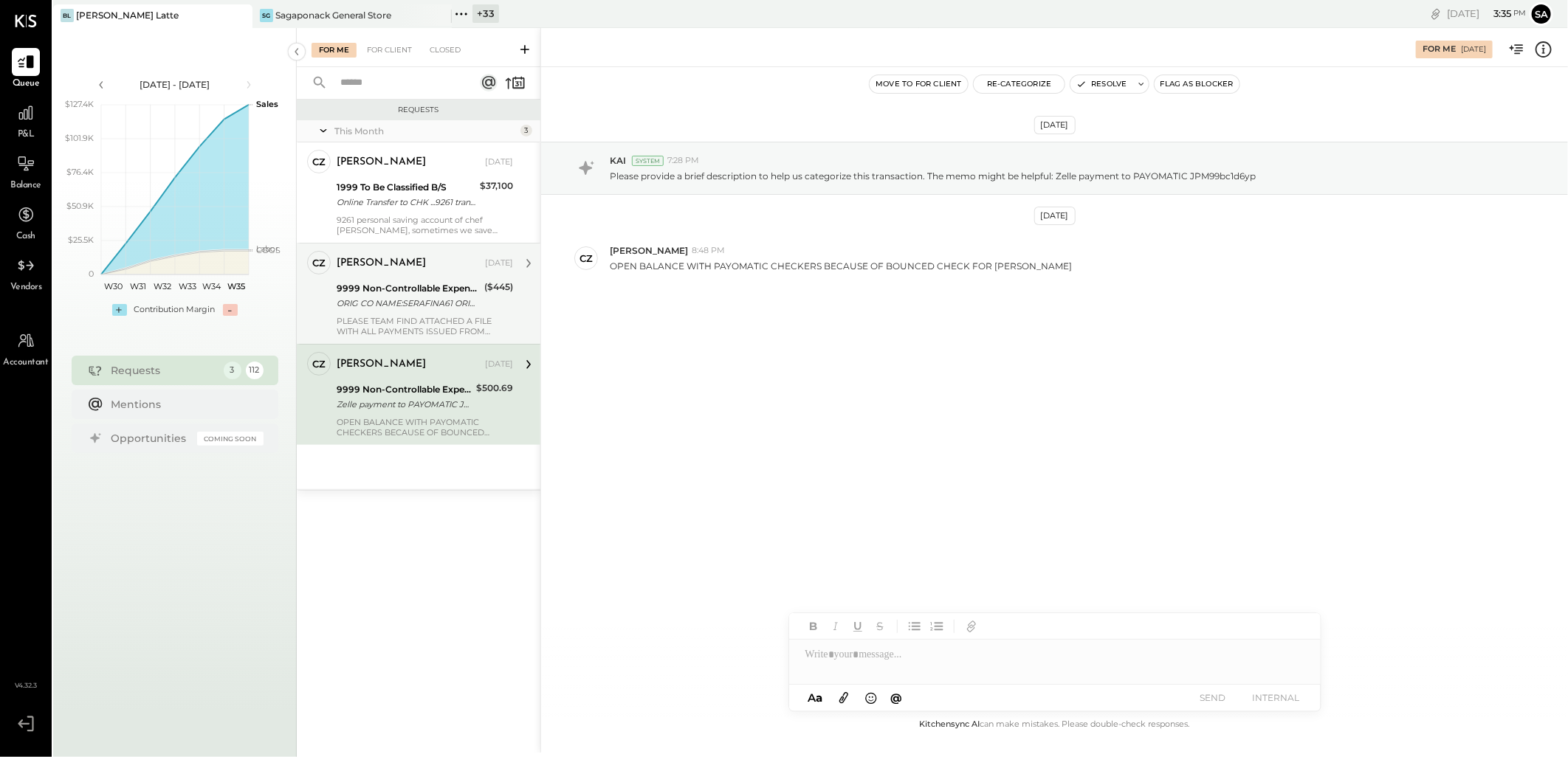
click at [416, 288] on div "9999 Non-Controllable Expenses:Other Income and Expenses:To Be Classified" at bounding box center [408, 288] width 143 height 15
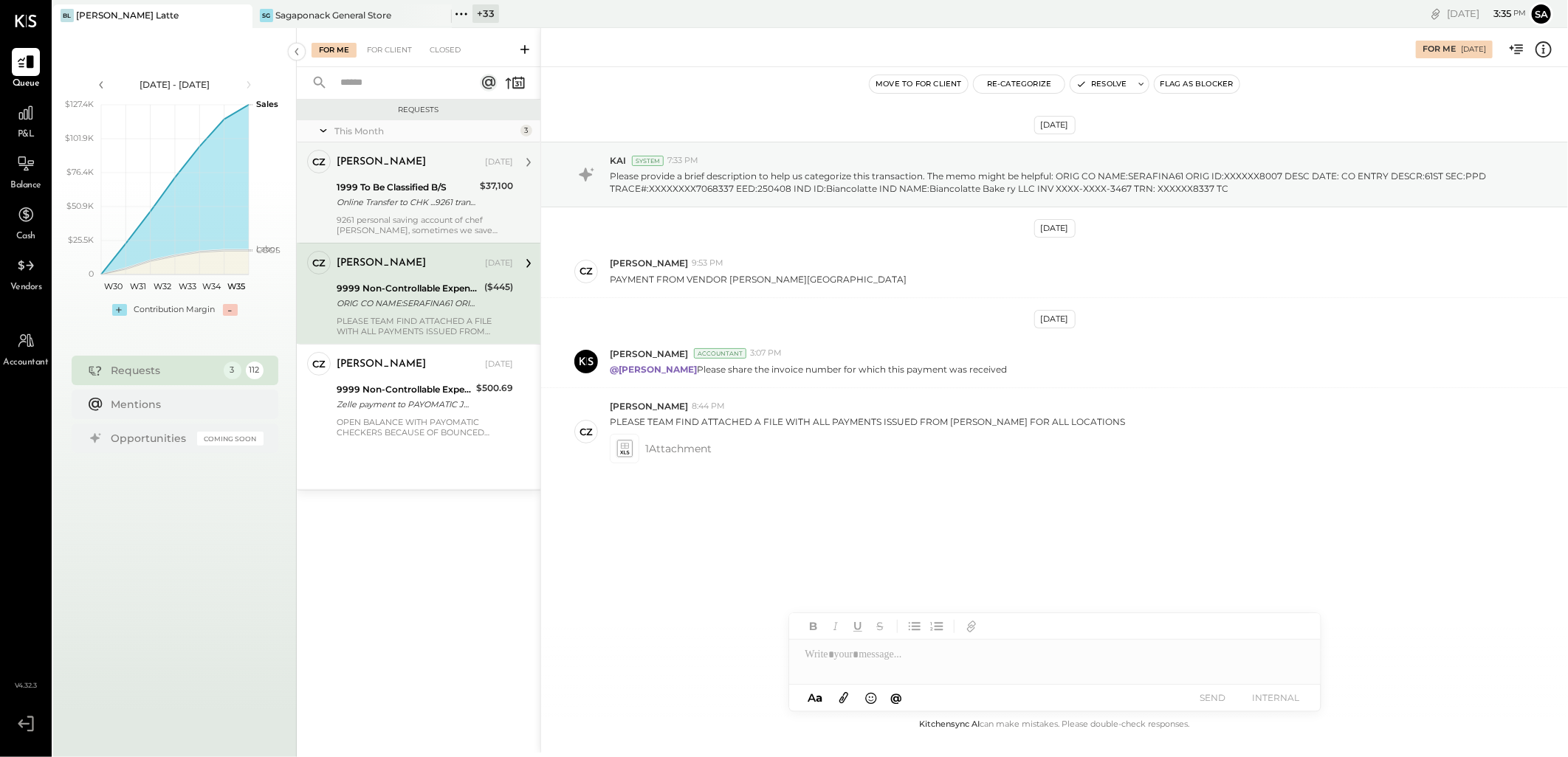
click at [402, 182] on div "1999 To Be Classified B/S" at bounding box center [406, 188] width 139 height 15
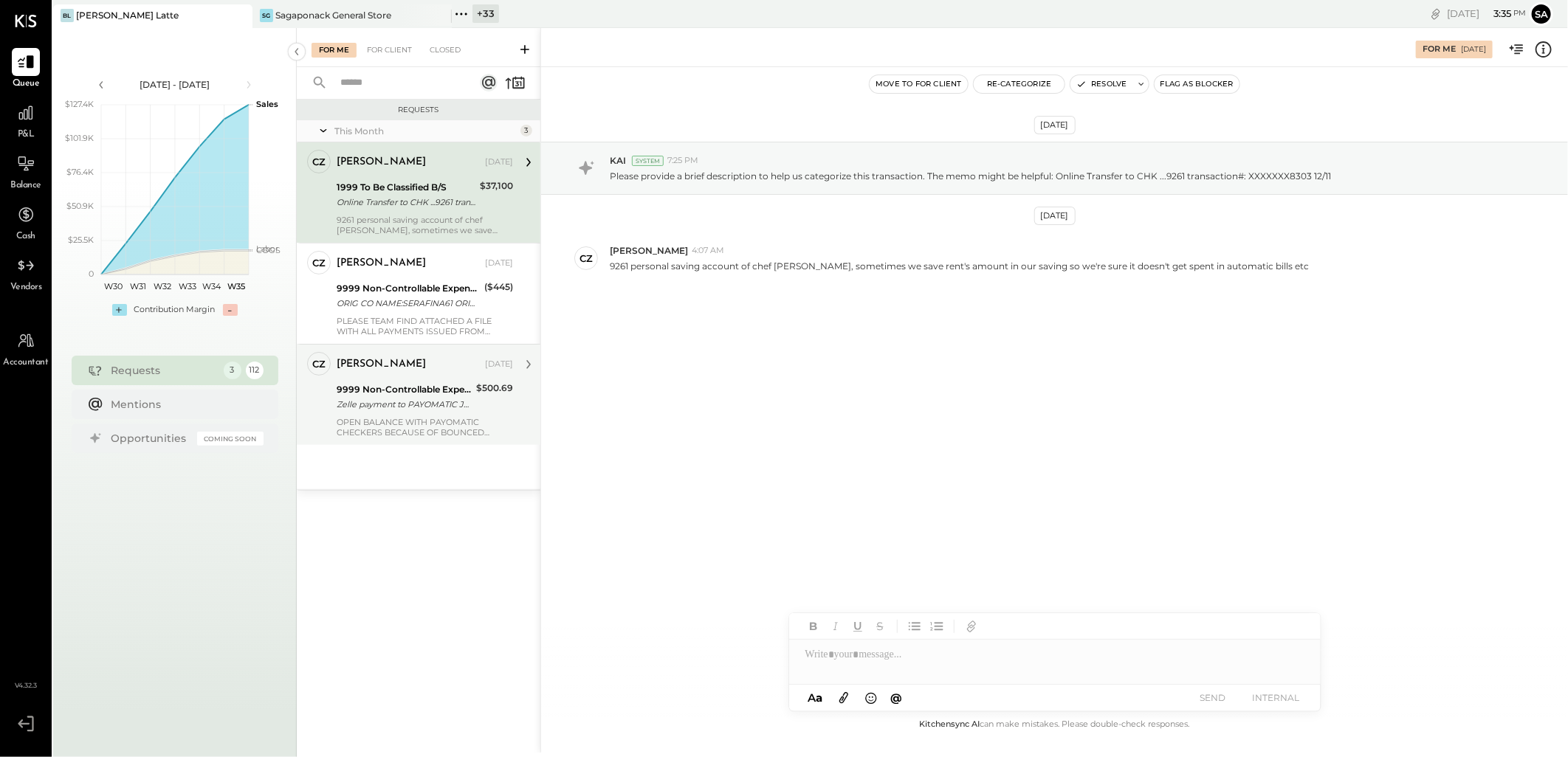
click at [405, 401] on div "Zelle payment to PAYOMATIC JPM99bc1d6yp" at bounding box center [404, 405] width 136 height 15
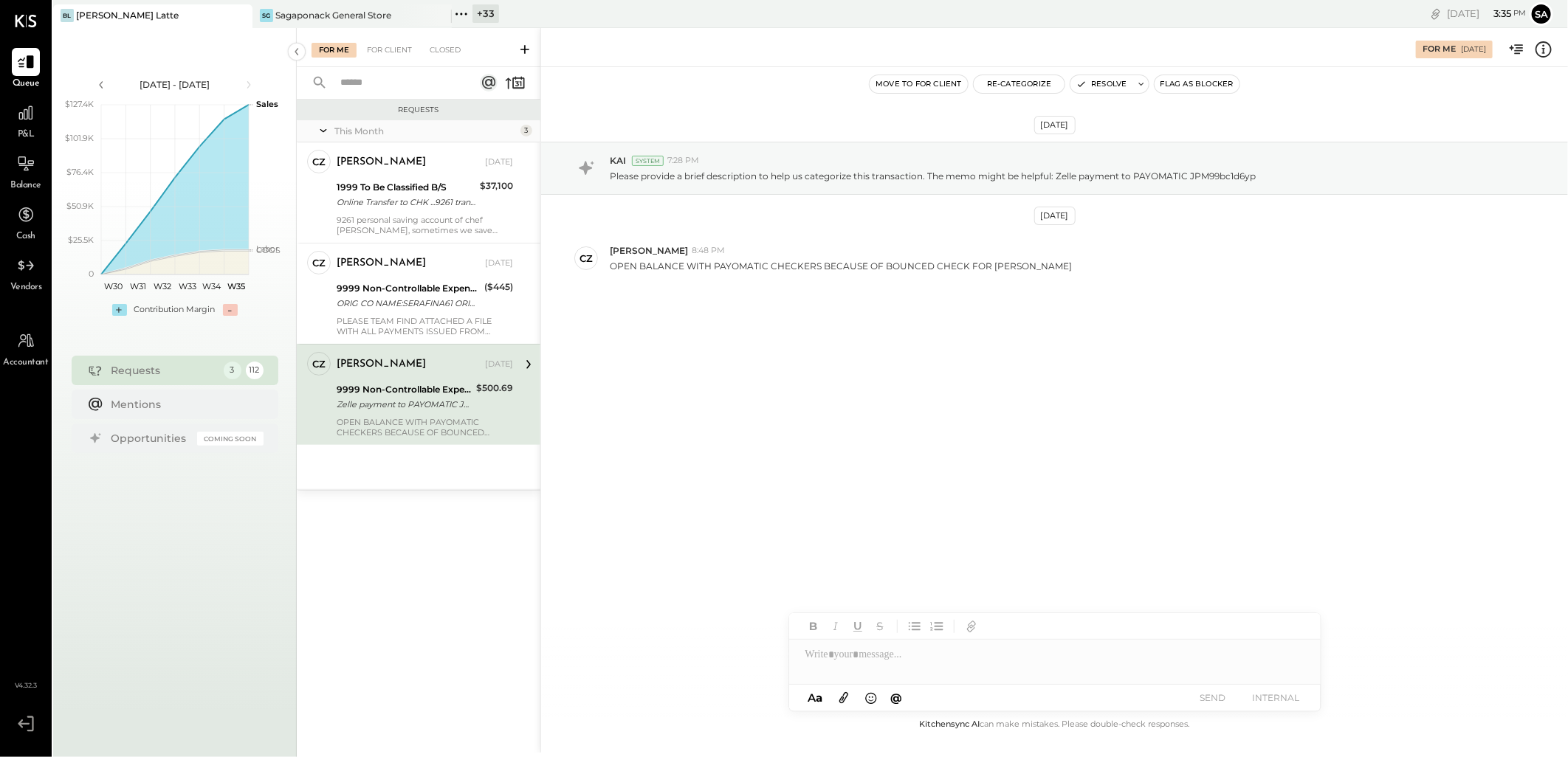
click at [405, 401] on div "Zelle payment to PAYOMATIC JPM99bc1d6yp" at bounding box center [404, 405] width 136 height 15
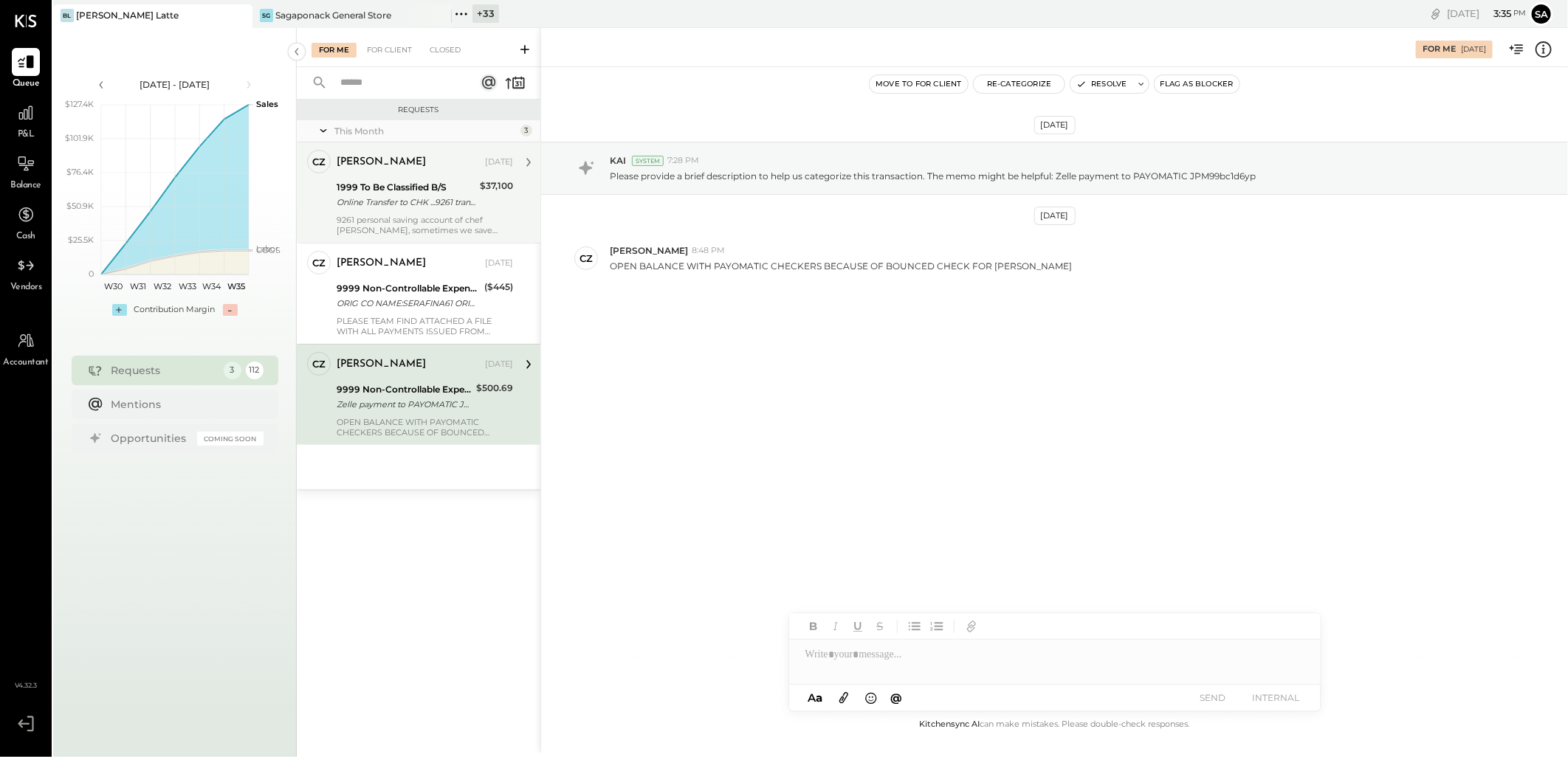
click at [437, 193] on div "1999 To Be Classified B/S" at bounding box center [406, 188] width 139 height 15
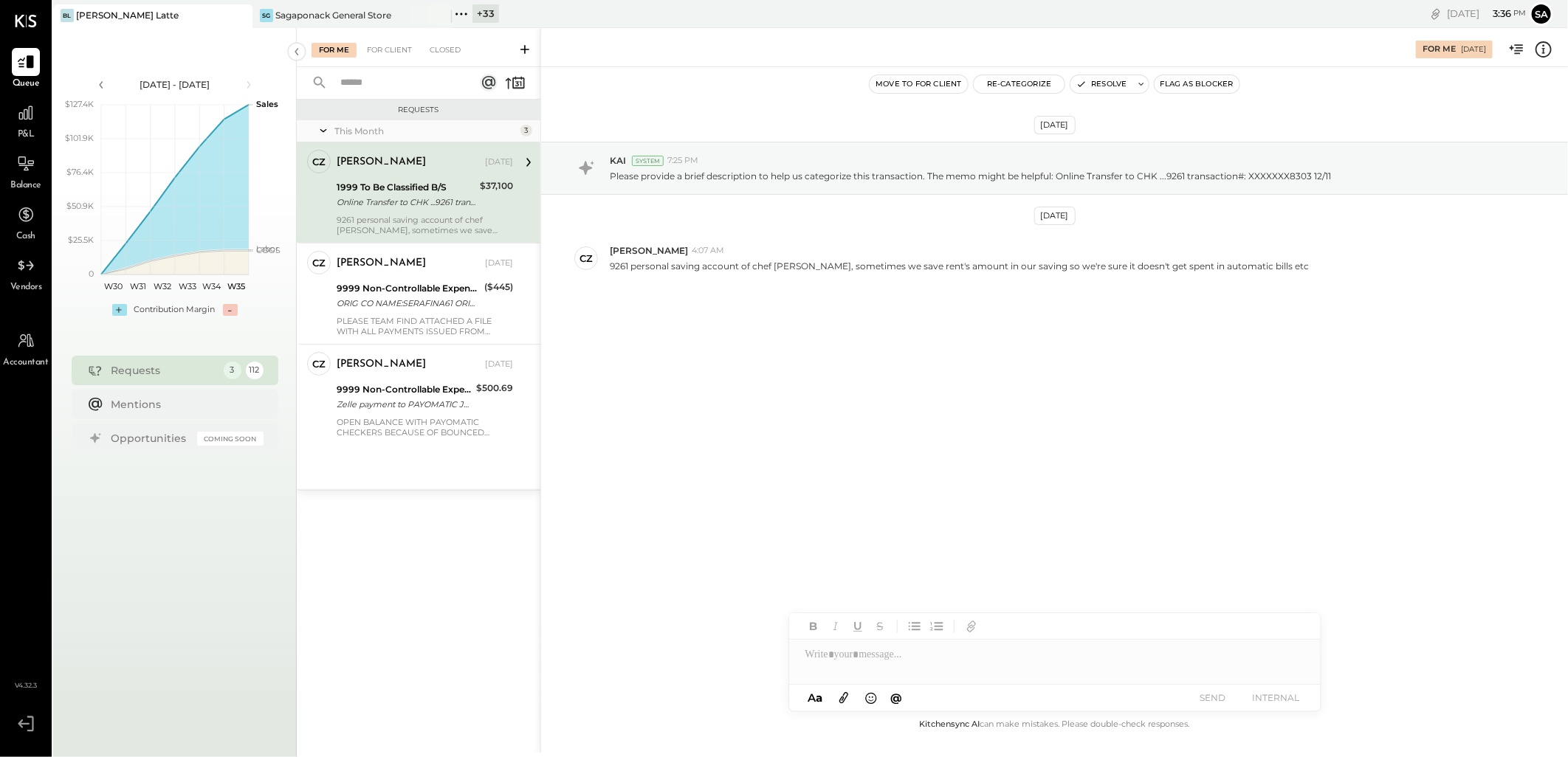
click at [393, 47] on div "For Client" at bounding box center [390, 51] width 60 height 15
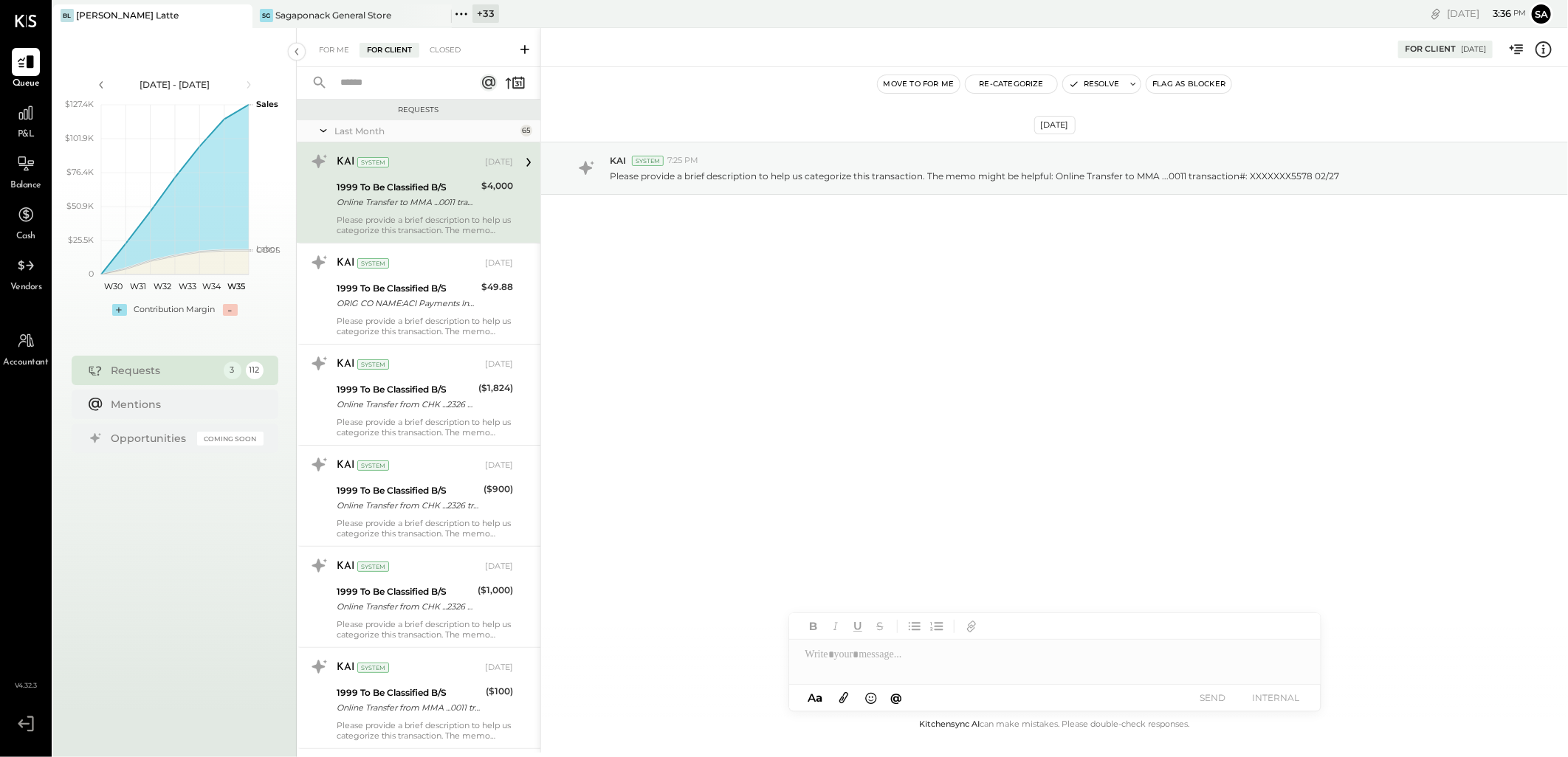
click at [353, 78] on input "text" at bounding box center [398, 82] width 134 height 24
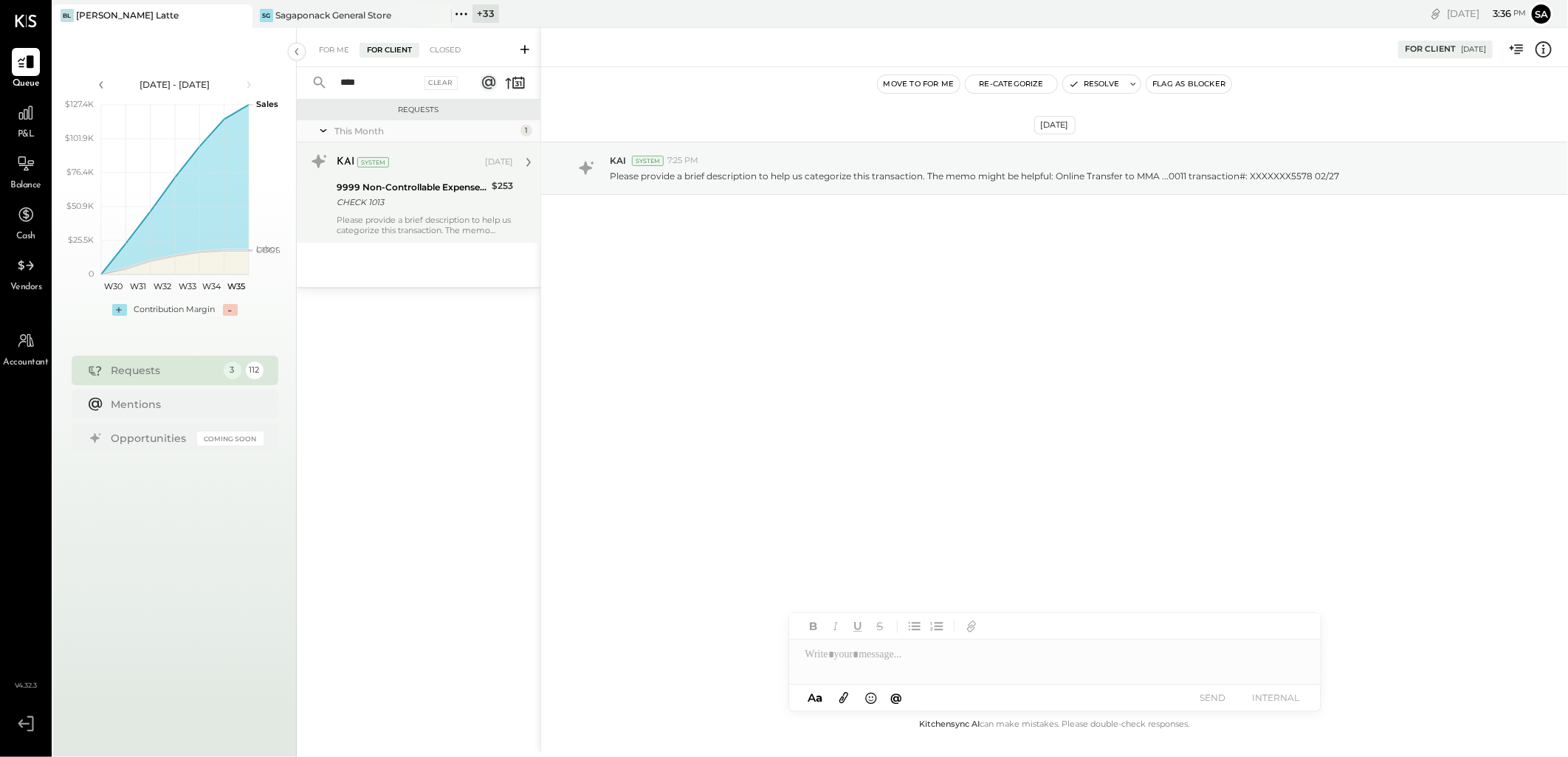
type input "****"
click at [380, 209] on div "CHECK 1013" at bounding box center [412, 202] width 150 height 15
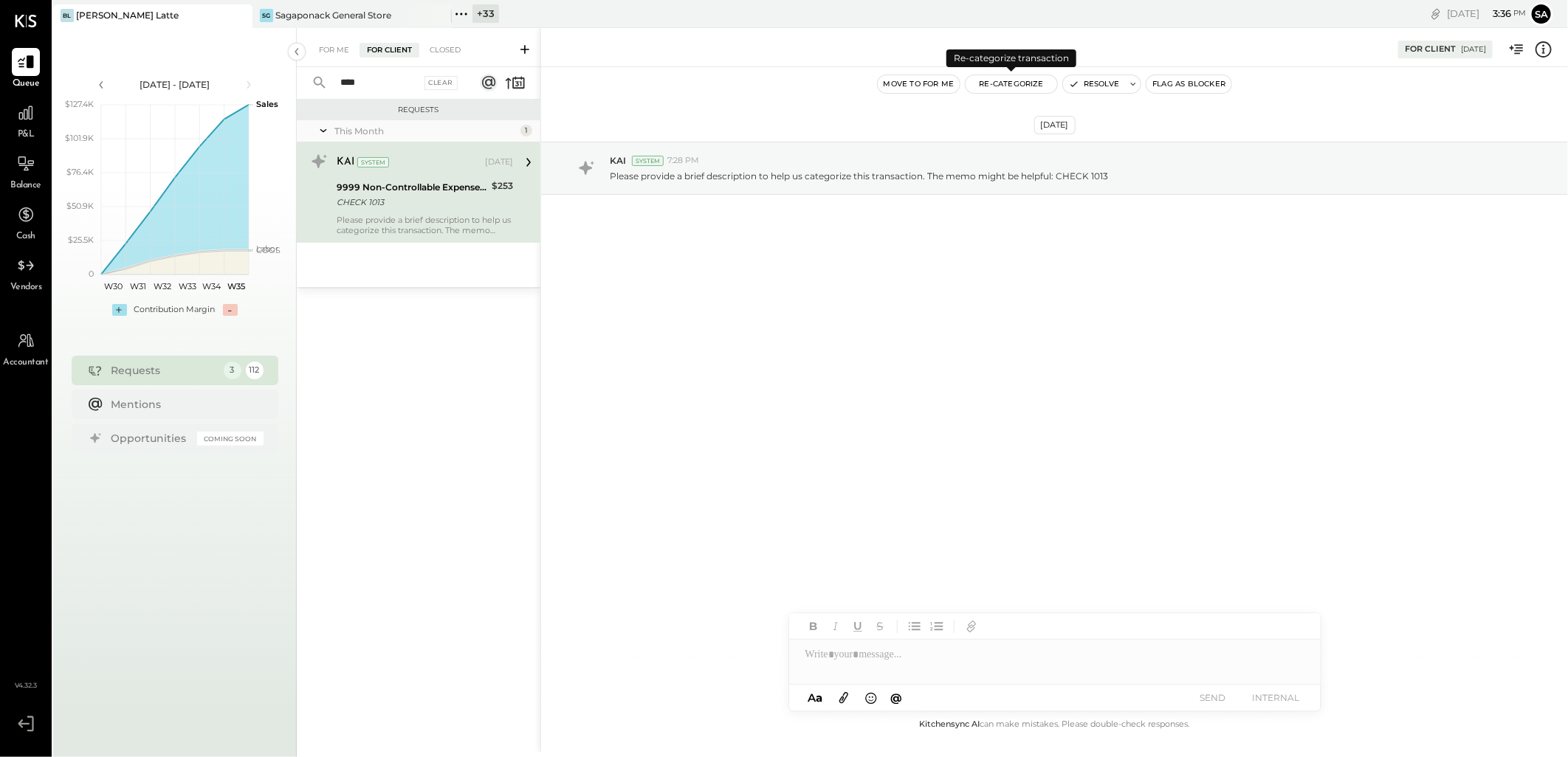
click at [1028, 84] on button "Re-Categorize" at bounding box center [1012, 84] width 91 height 17
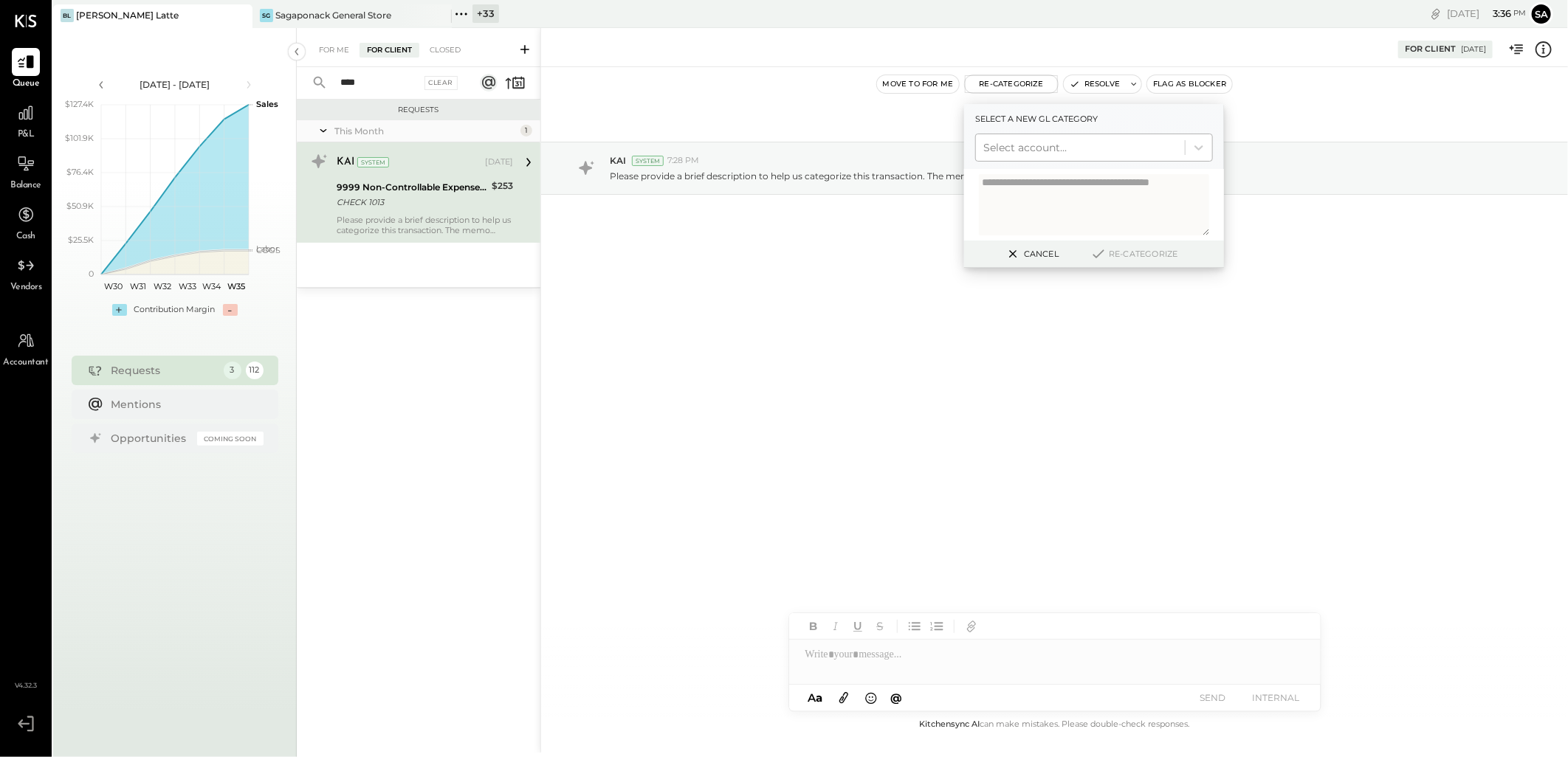
click at [1039, 152] on div at bounding box center [1081, 147] width 195 height 17
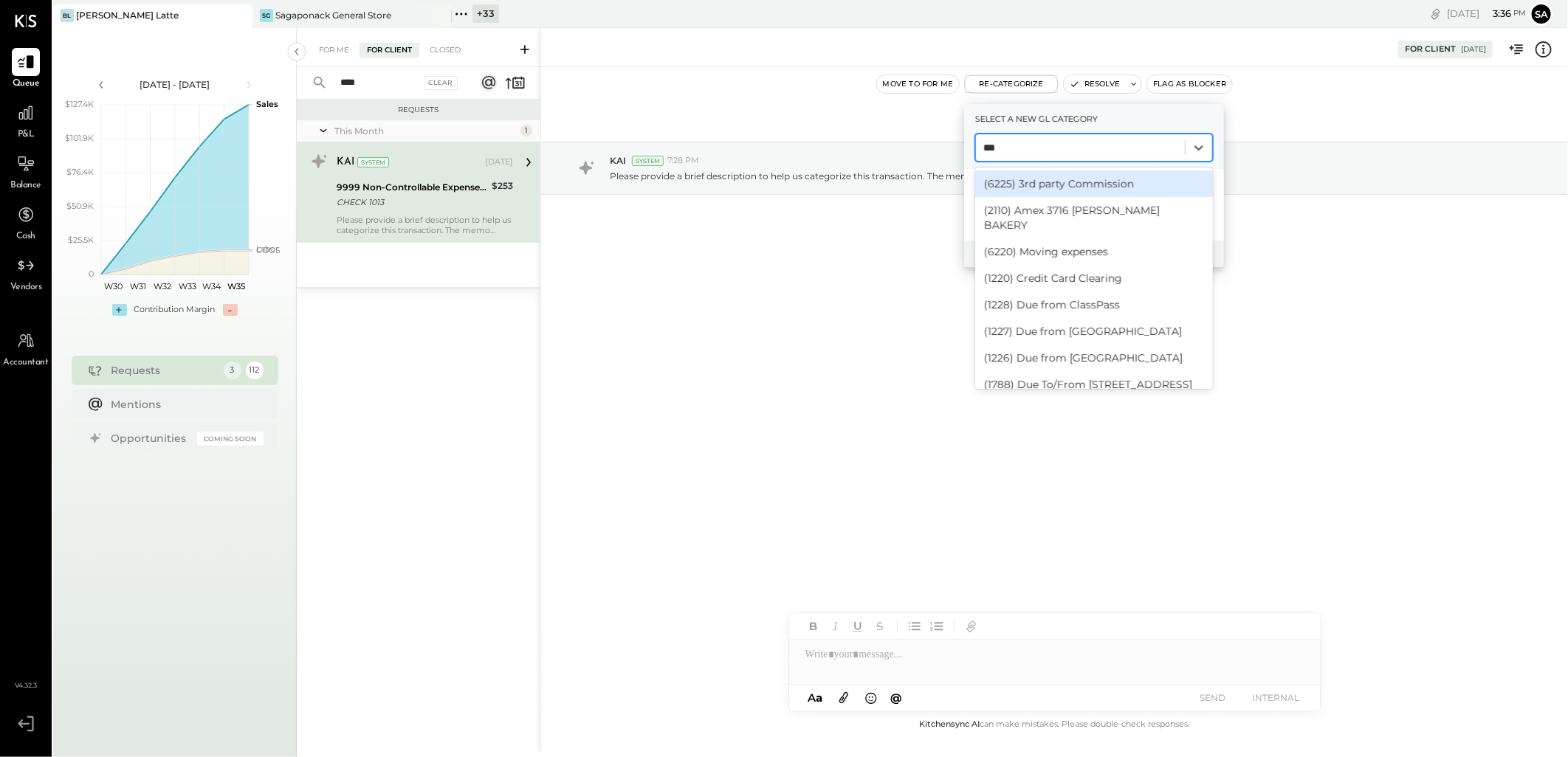
type input "****"
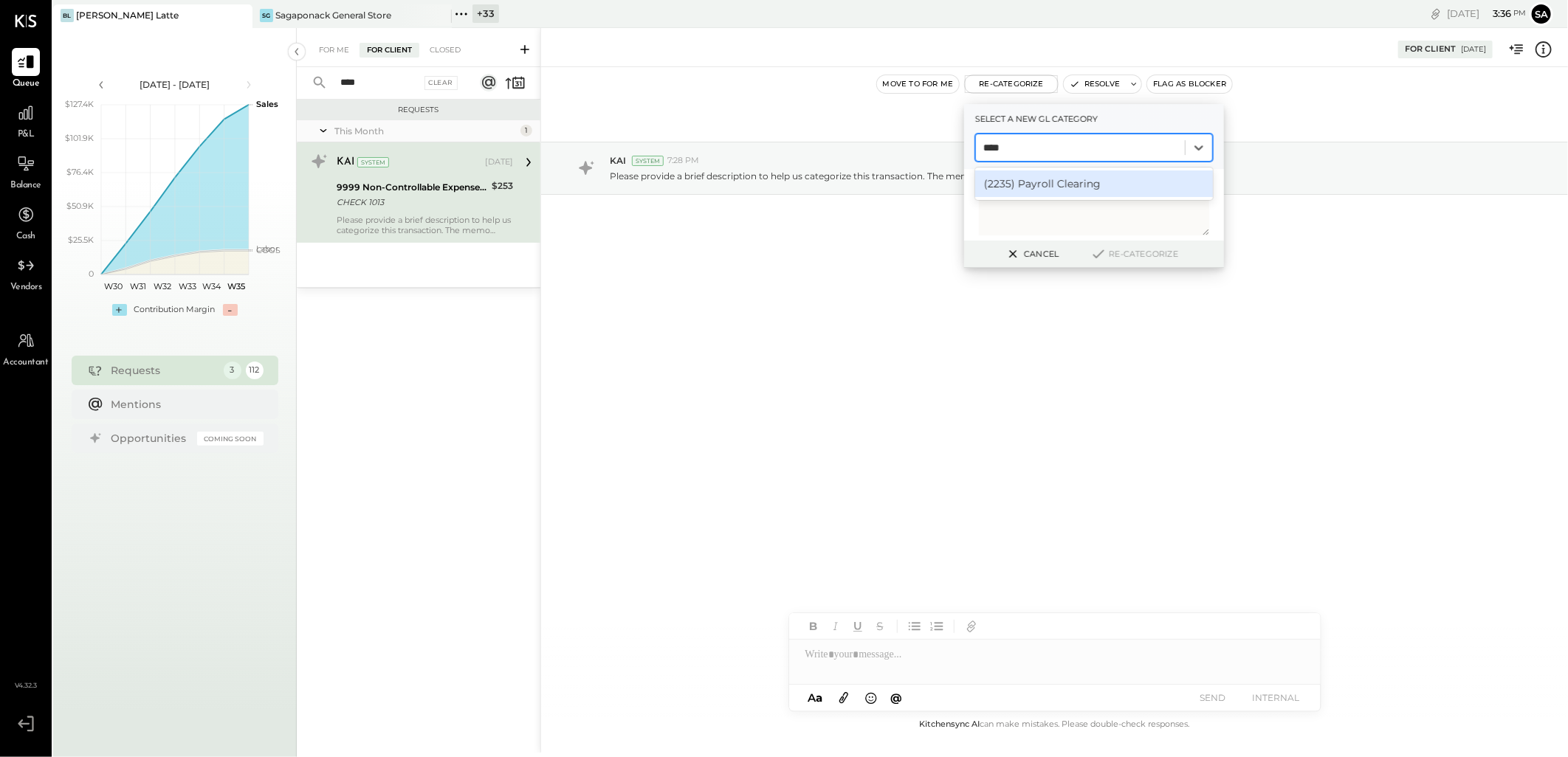
click at [1060, 179] on div "(2235) Payroll Clearing" at bounding box center [1094, 184] width 238 height 27
click at [1136, 251] on button "Re-Categorize" at bounding box center [1133, 253] width 97 height 17
click at [1132, 252] on button "Re-Categorize" at bounding box center [1140, 253] width 97 height 17
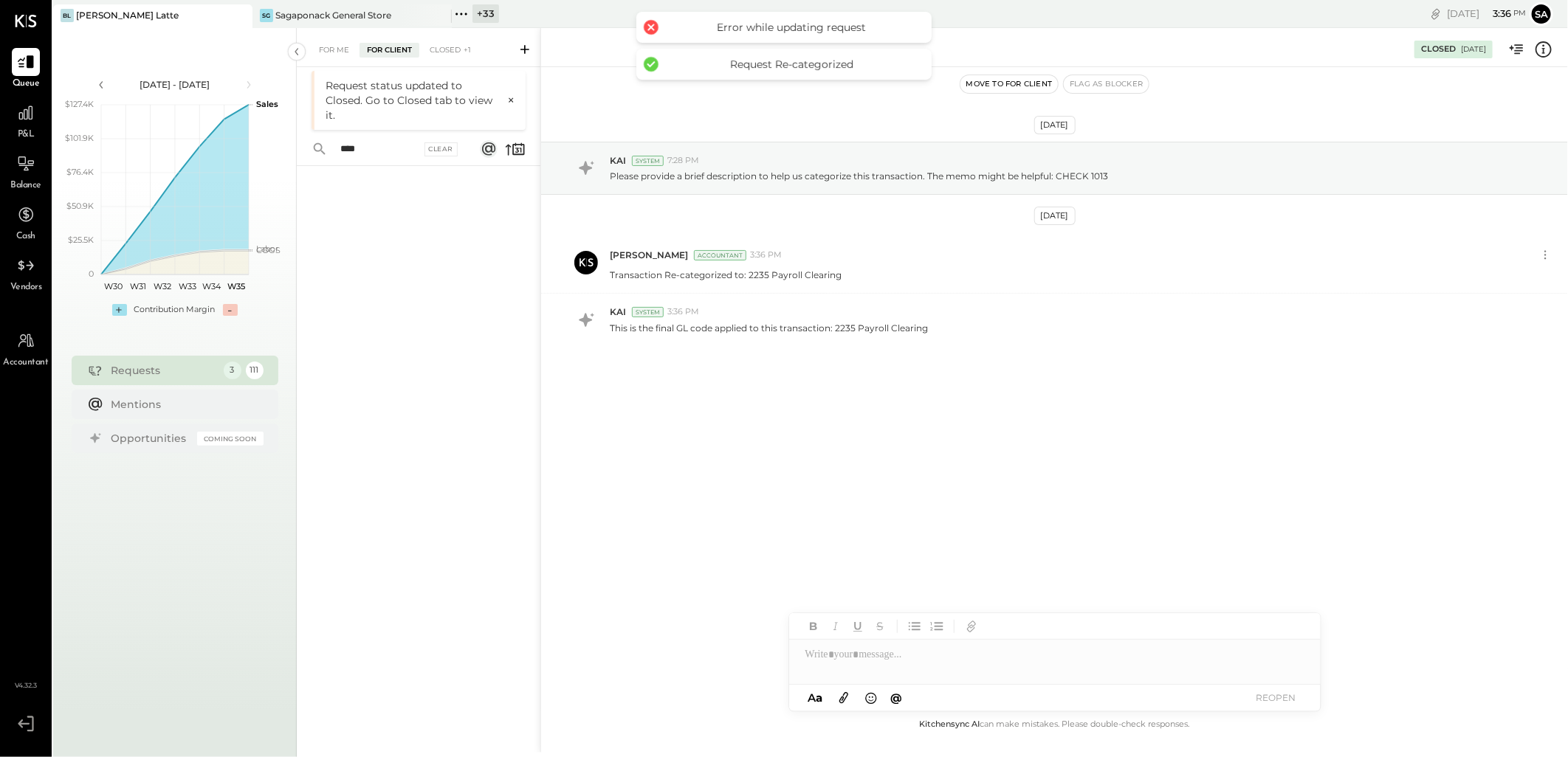
click at [405, 319] on div at bounding box center [418, 440] width 244 height 548
click at [351, 56] on div "For Me" at bounding box center [334, 51] width 45 height 15
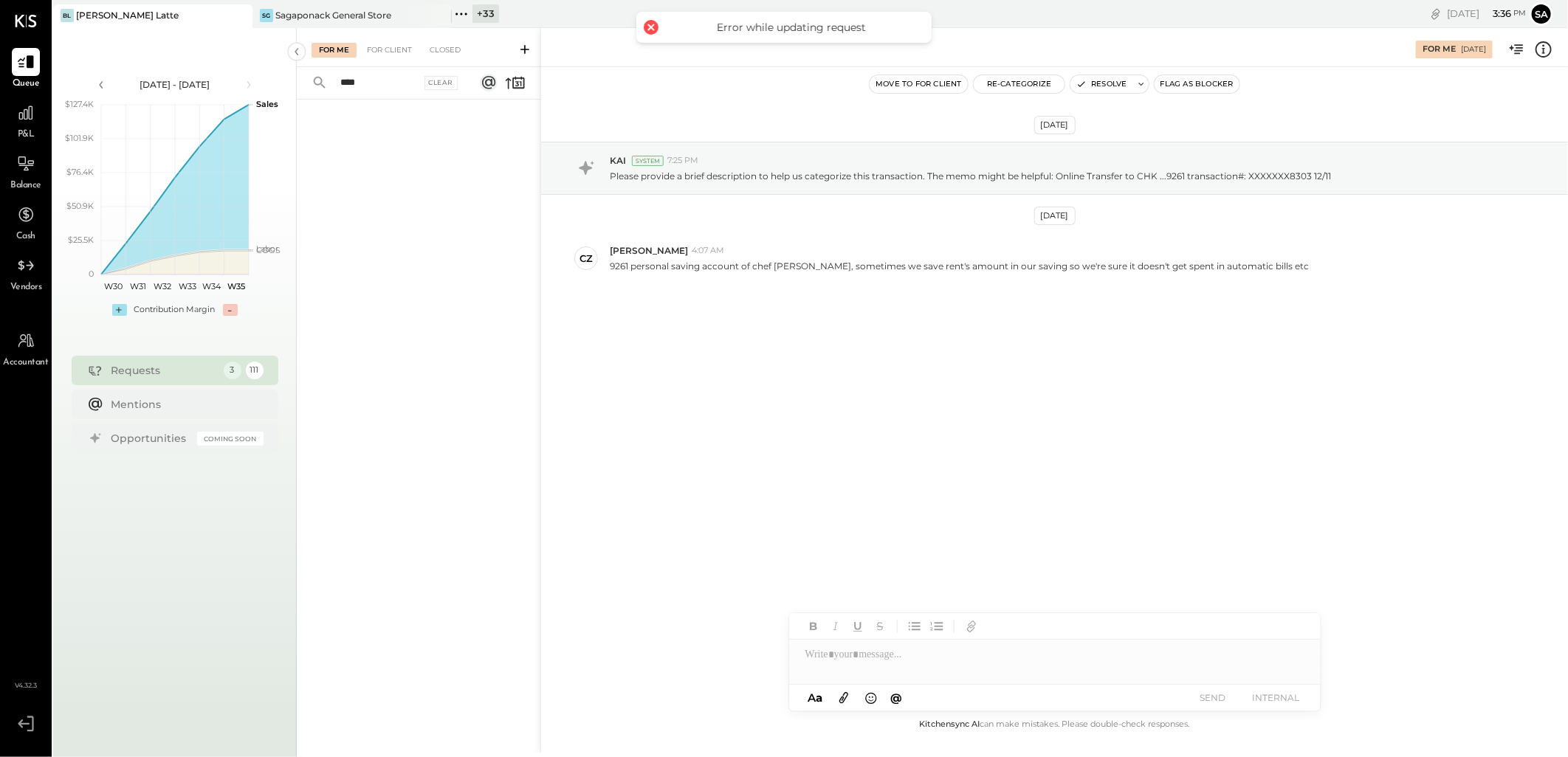
click at [769, 512] on div "[DATE] KAI System 7:25 PM Please provide a brief description to help us categor…" at bounding box center [1054, 391] width 1027 height 649
click at [392, 50] on div "For Client" at bounding box center [390, 51] width 60 height 15
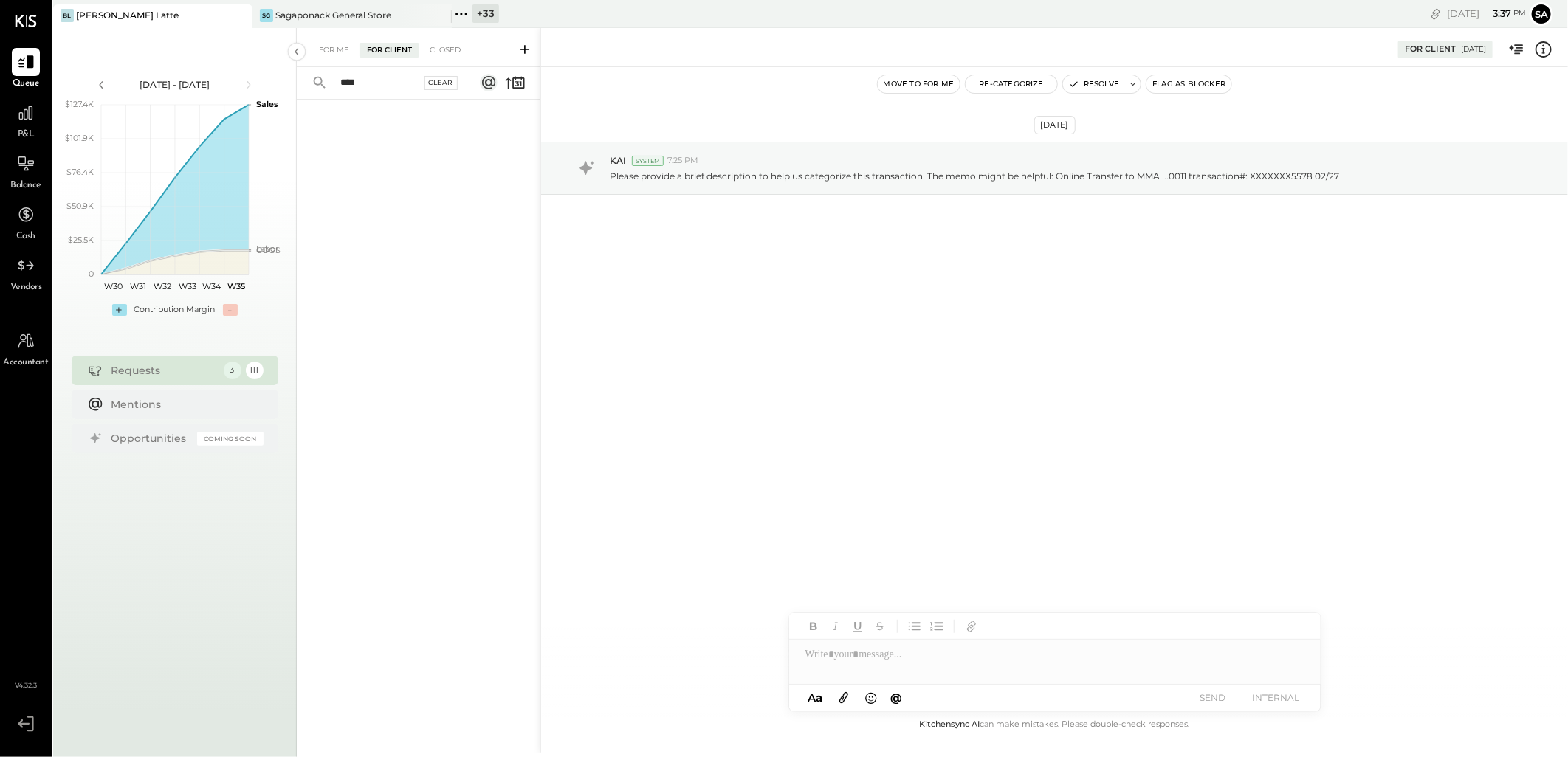
click at [451, 86] on div "Clear" at bounding box center [441, 82] width 34 height 14
